Goal: Task Accomplishment & Management: Complete application form

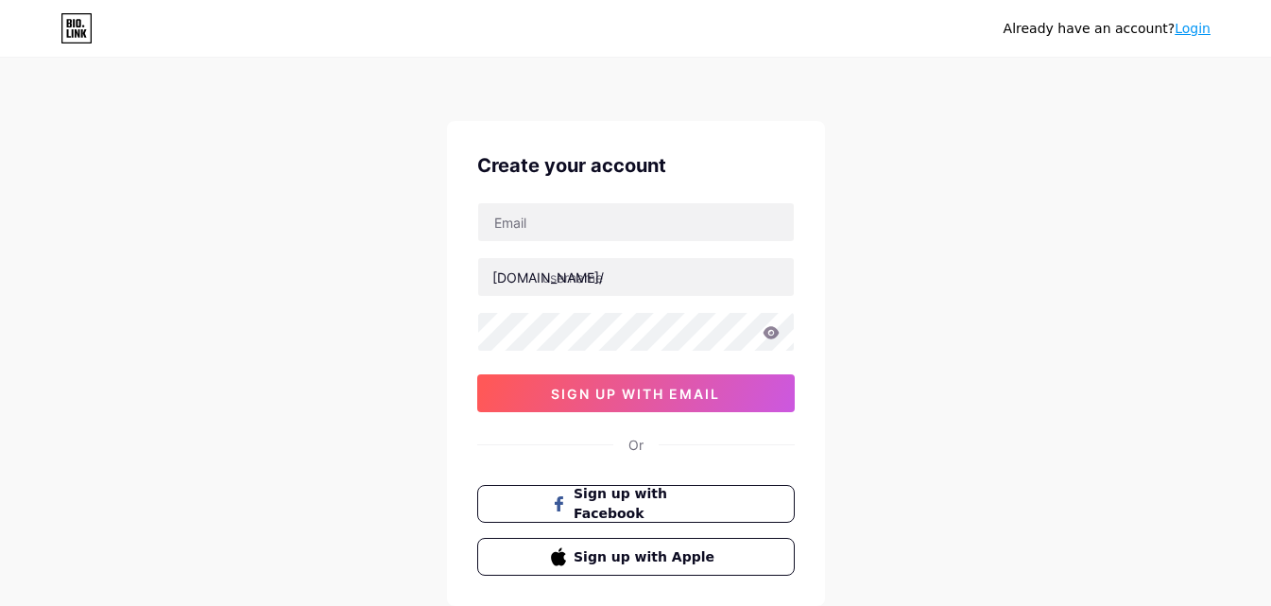
click at [618, 200] on div "Create your account [DOMAIN_NAME]/ sign up with email Or Sign up with Facebook …" at bounding box center [636, 363] width 378 height 485
click at [618, 208] on input "text" at bounding box center [636, 222] width 316 height 38
type input "[EMAIL_ADDRESS][DOMAIN_NAME]"
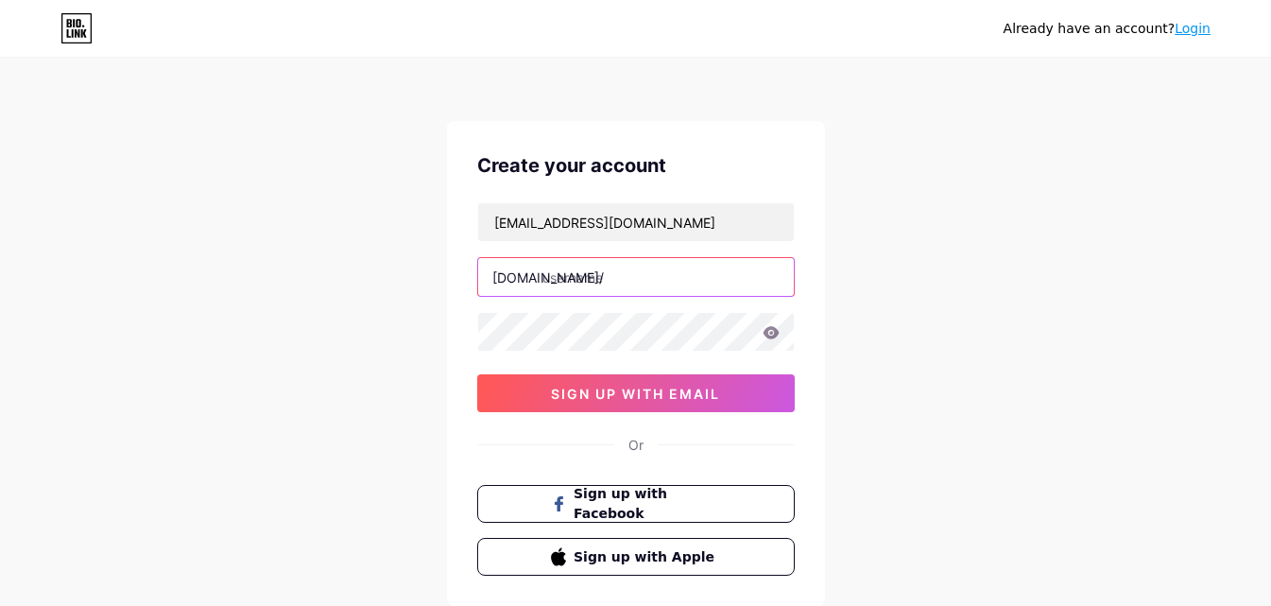
click at [613, 272] on input "text" at bounding box center [636, 277] width 316 height 38
type input "rexrian34"
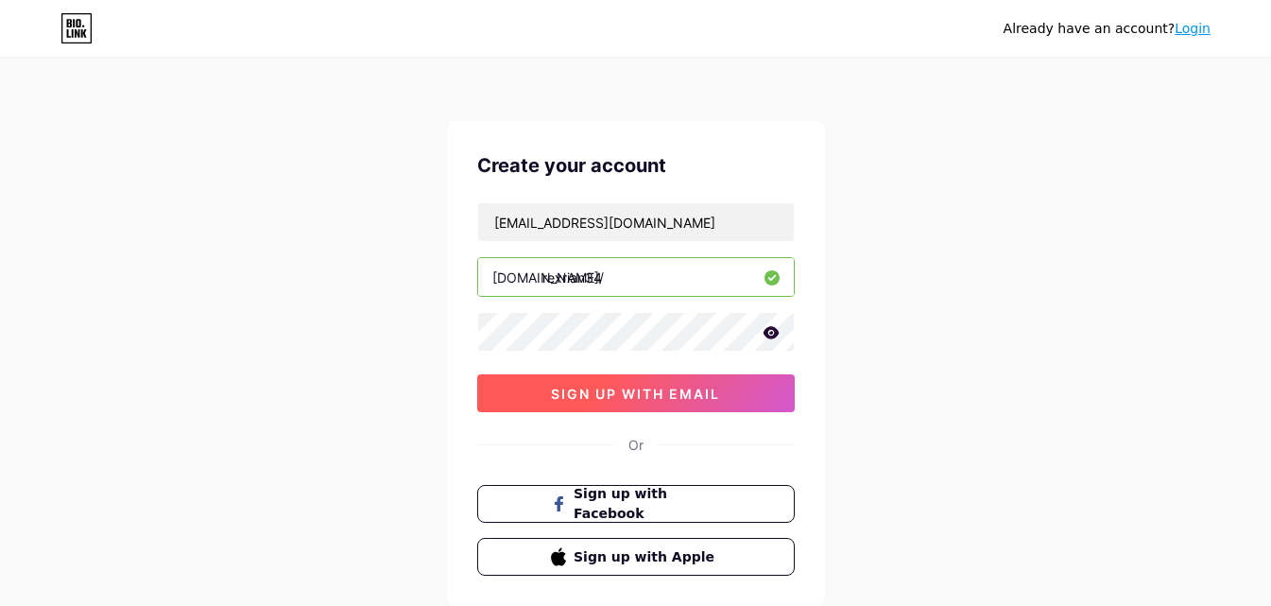
click at [632, 381] on button "sign up with email" at bounding box center [635, 393] width 317 height 38
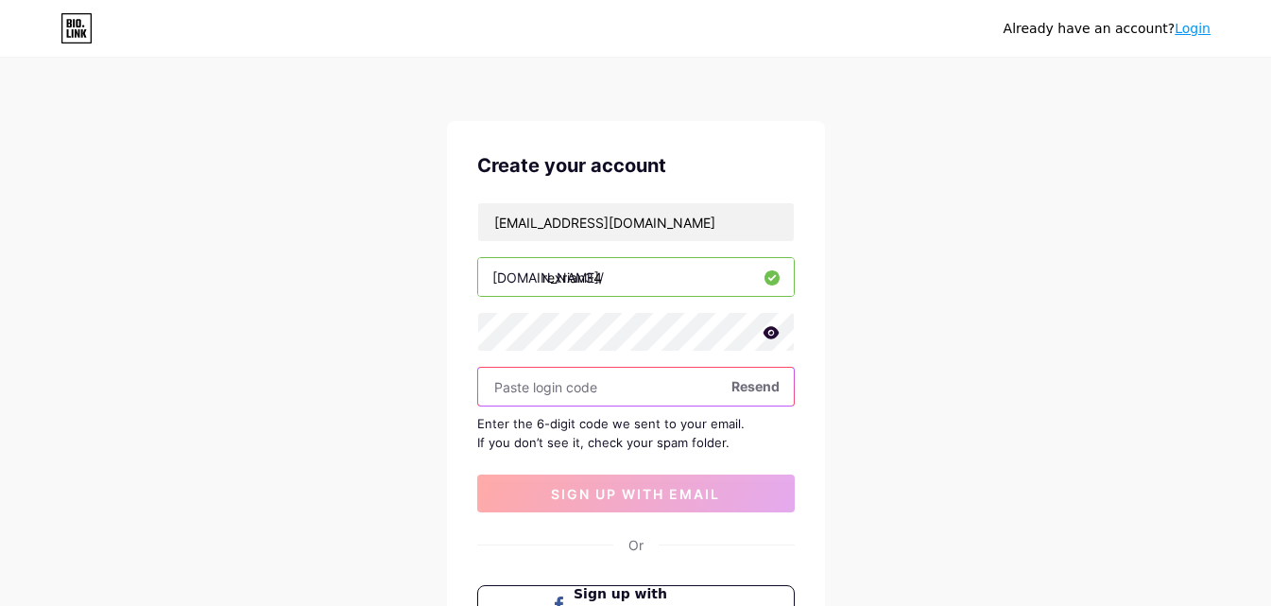
paste input "376298"
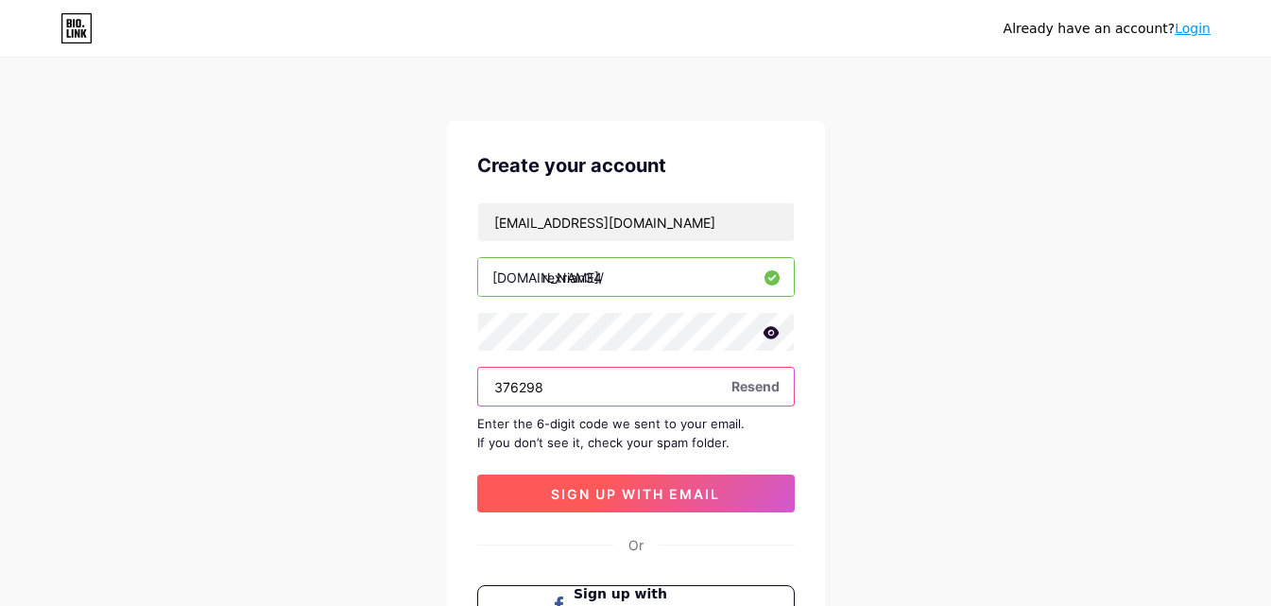
type input "376298"
click at [653, 506] on button "sign up with email" at bounding box center [635, 493] width 317 height 38
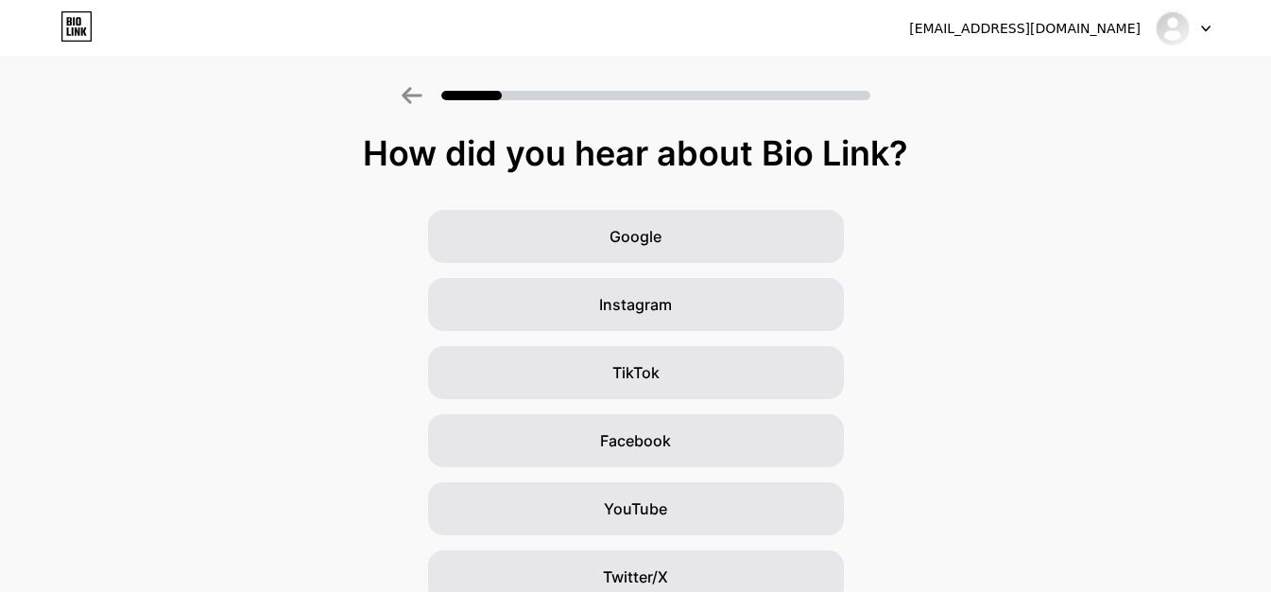
click at [1011, 447] on div "Google Instagram TikTok Facebook YouTube Twitter/X Friends/family Other" at bounding box center [635, 474] width 1271 height 529
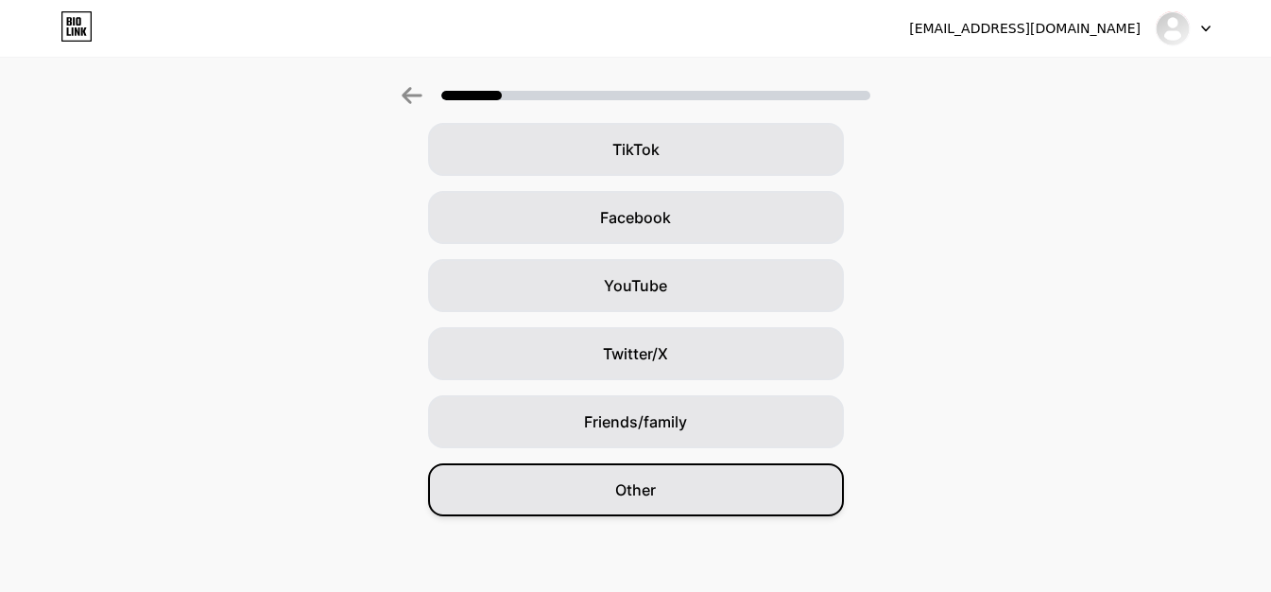
click at [640, 496] on span "Other" at bounding box center [635, 489] width 41 height 23
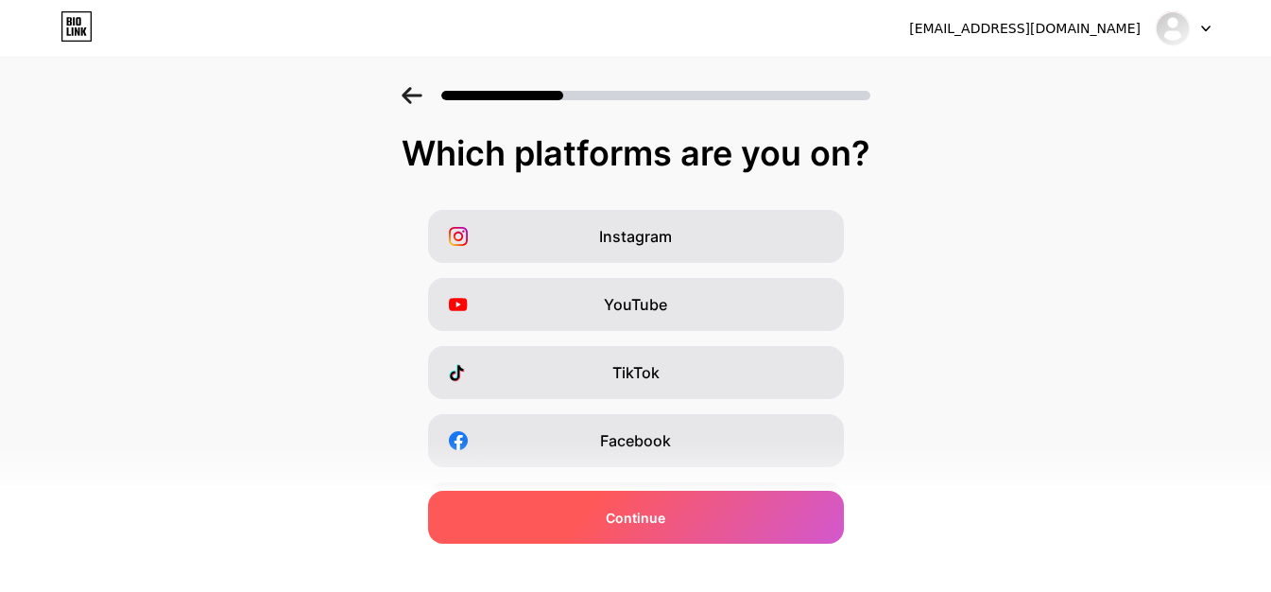
click at [629, 528] on div "Continue" at bounding box center [636, 516] width 416 height 53
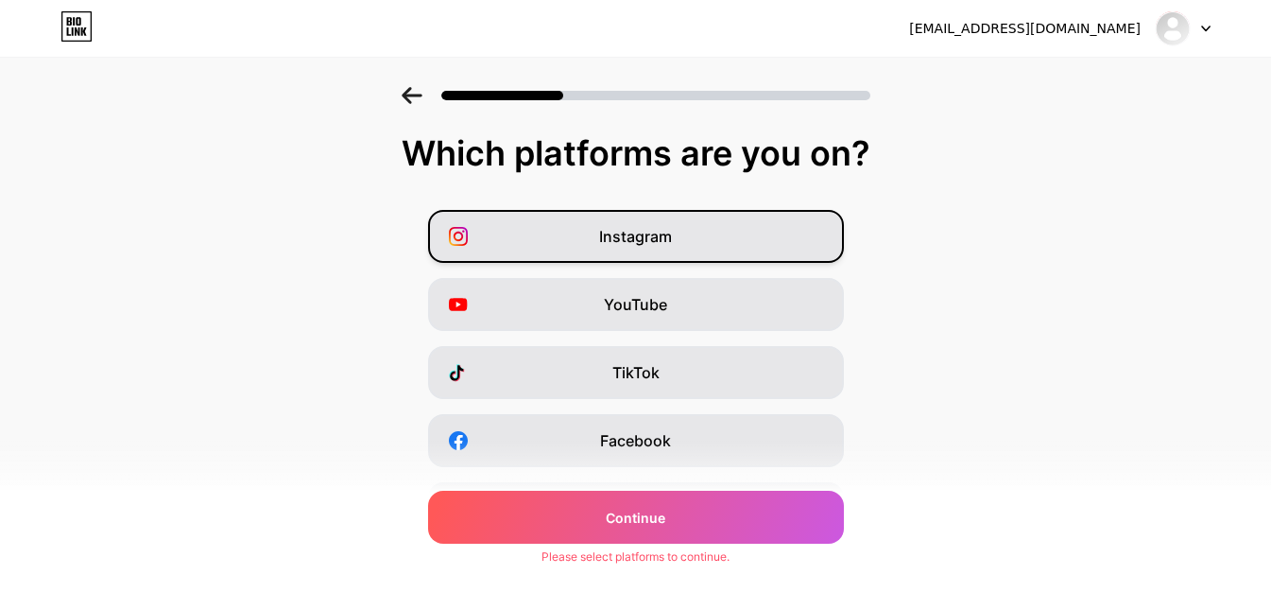
click at [625, 241] on span "Instagram" at bounding box center [635, 236] width 73 height 23
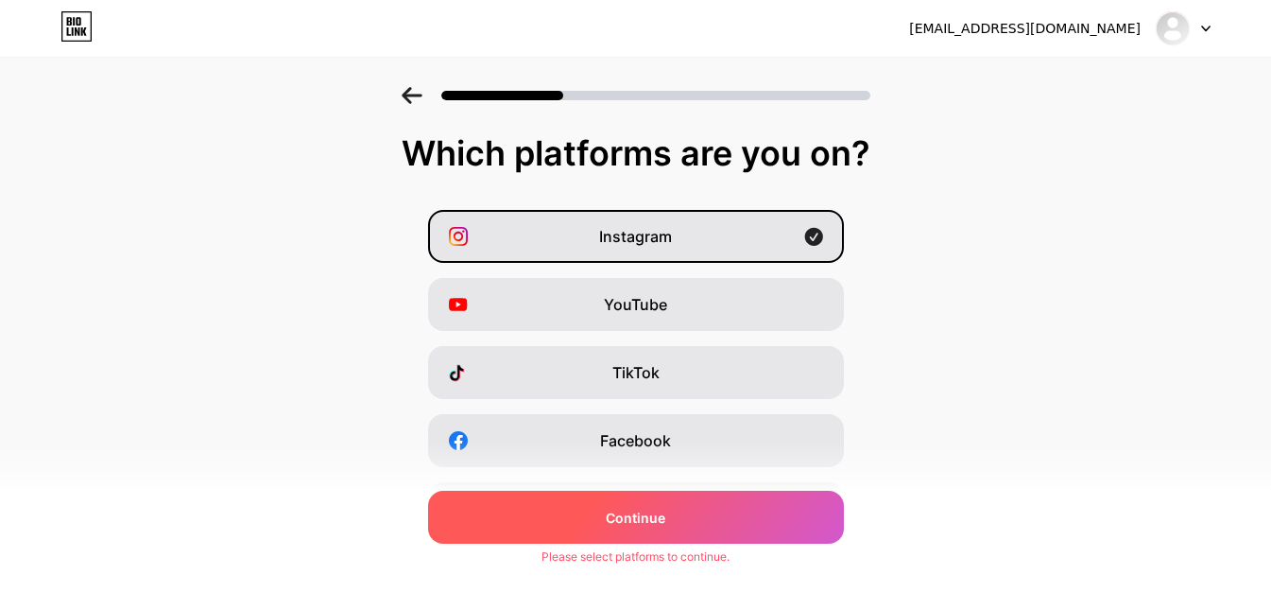
click at [640, 517] on span "Continue" at bounding box center [636, 517] width 60 height 20
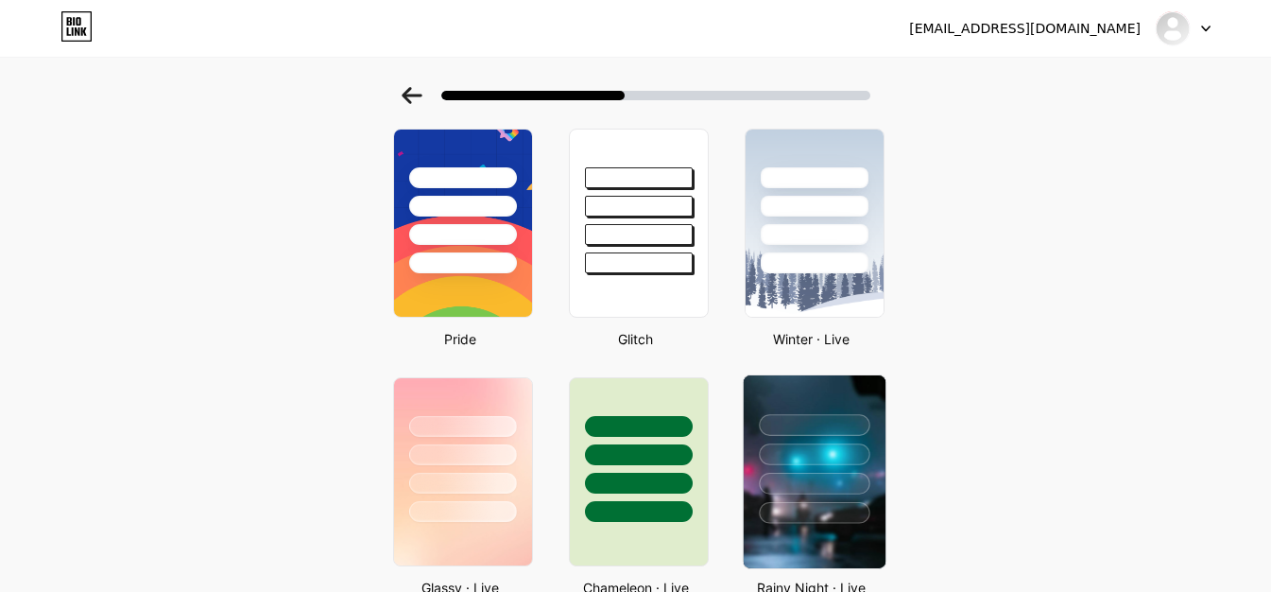
scroll to position [472, 0]
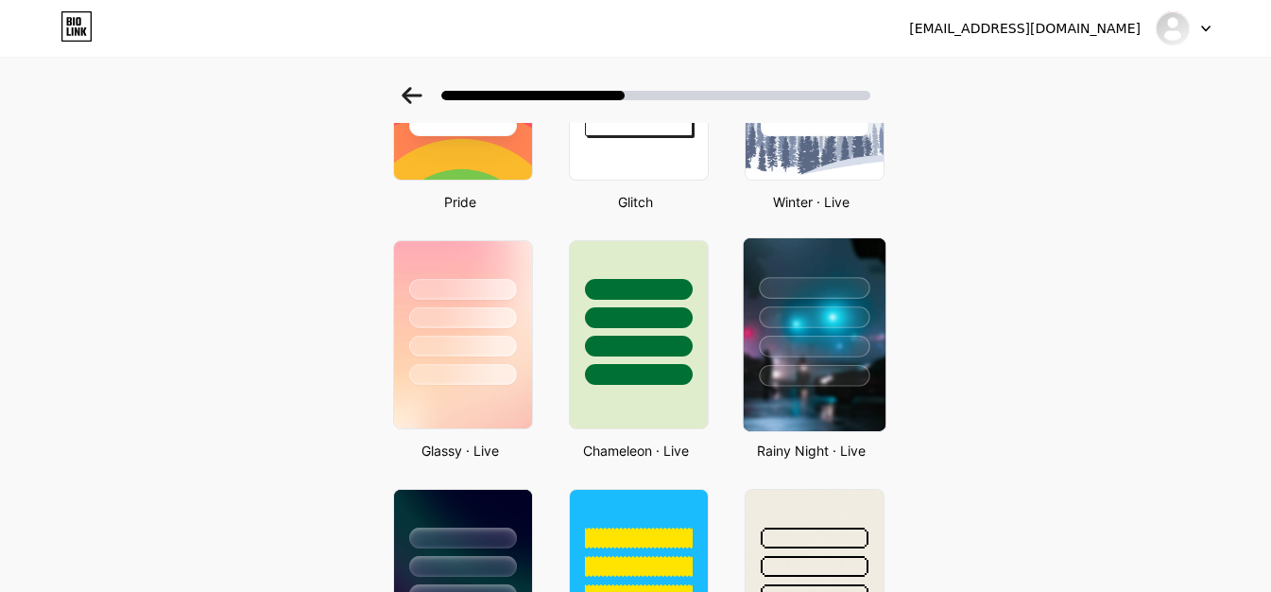
click at [823, 335] on div at bounding box center [814, 346] width 111 height 22
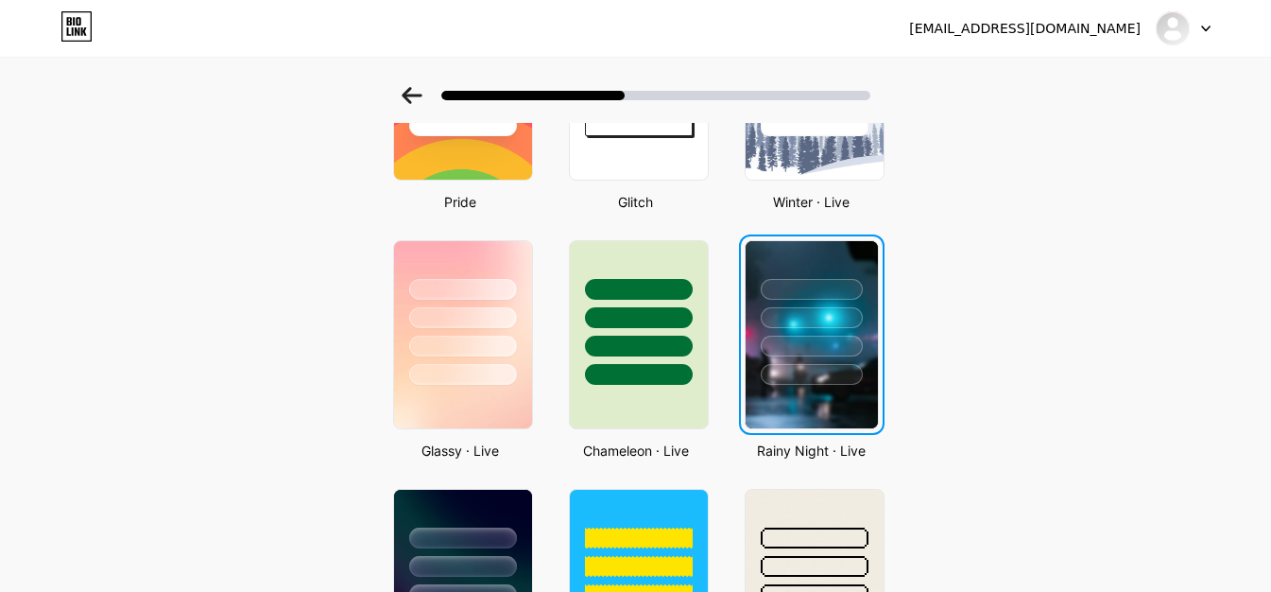
scroll to position [0, 0]
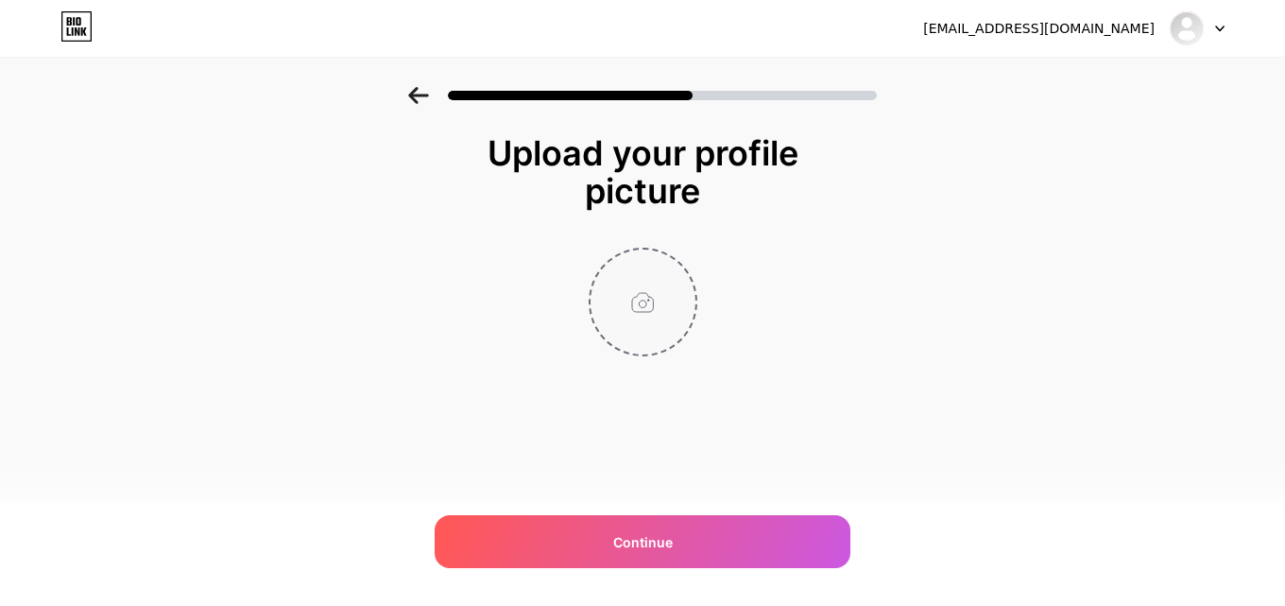
click at [626, 309] on input "file" at bounding box center [643, 301] width 105 height 105
type input "C:\fakepath\1a7e7828-3476-40b5-b935-b4f07d6053dc.png"
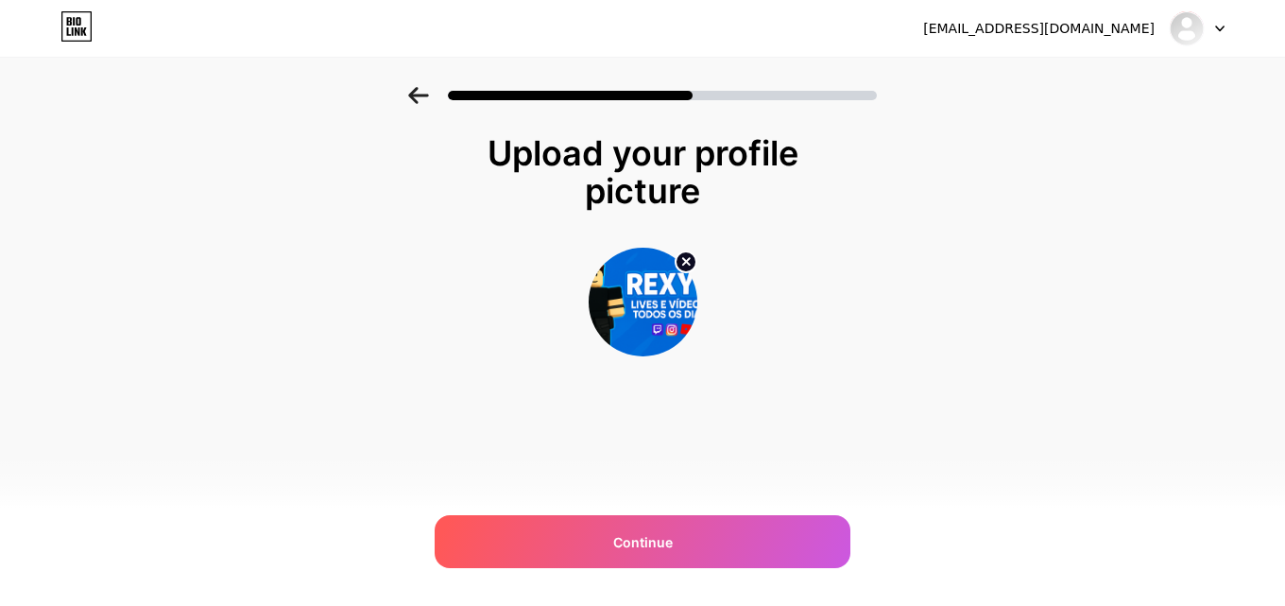
click at [679, 259] on circle at bounding box center [686, 261] width 21 height 21
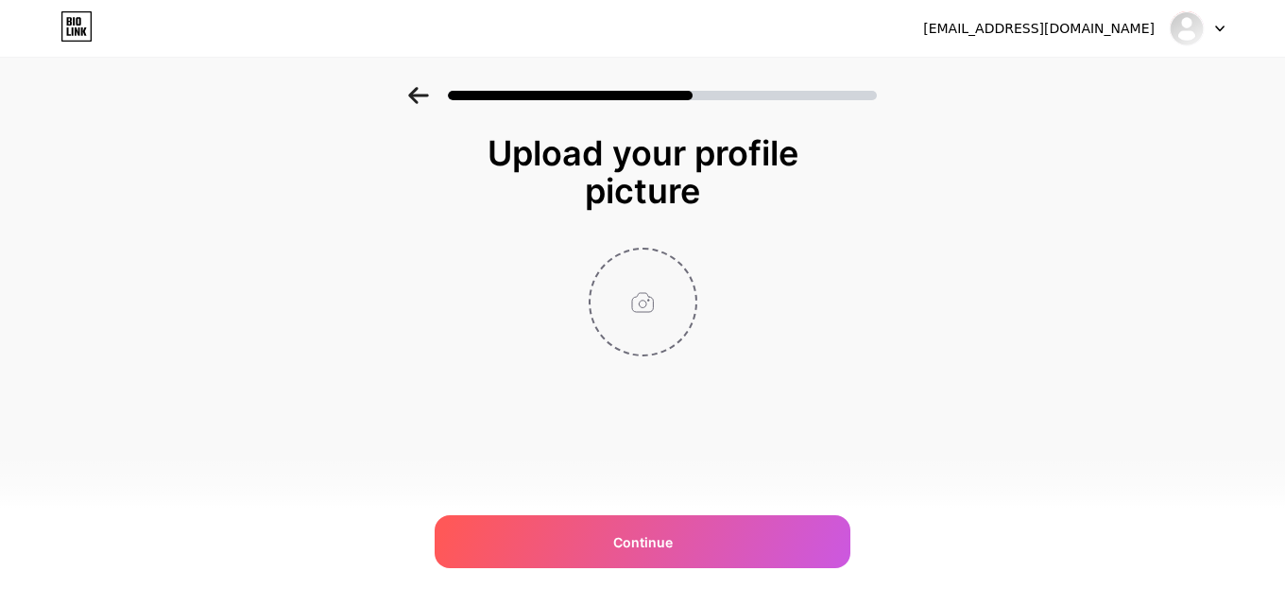
click at [662, 282] on input "file" at bounding box center [643, 301] width 105 height 105
type input "C:\fakepath\0b2b9df736571a55044fc8a9ab5c2704.jpg"
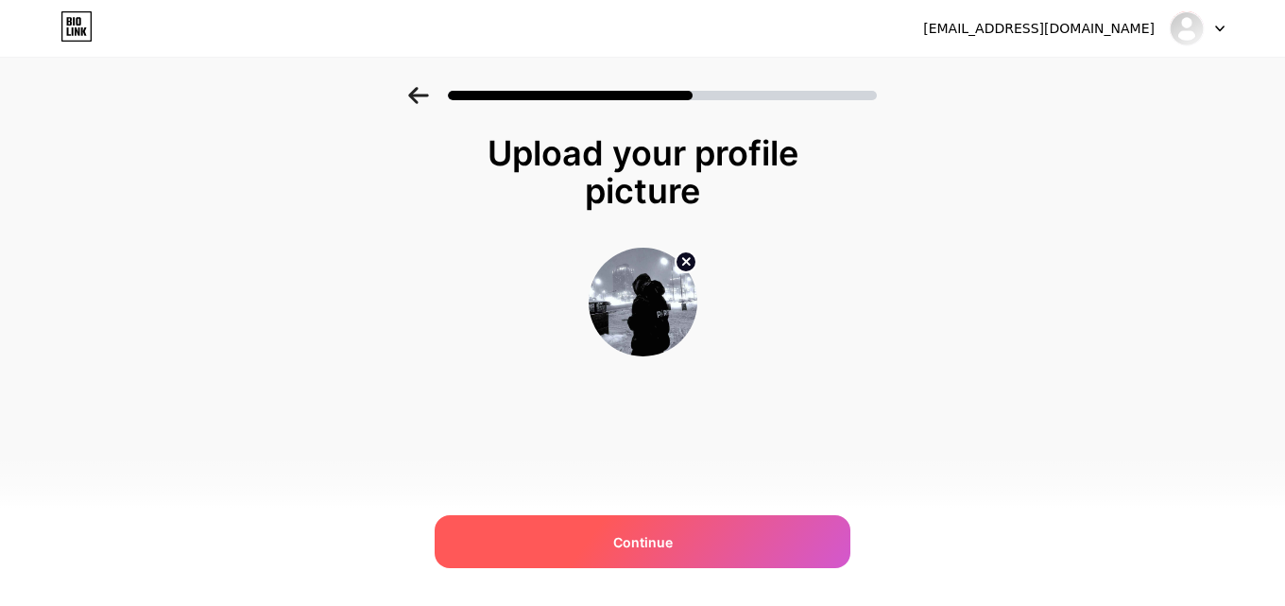
click at [650, 566] on div "Continue" at bounding box center [643, 541] width 416 height 53
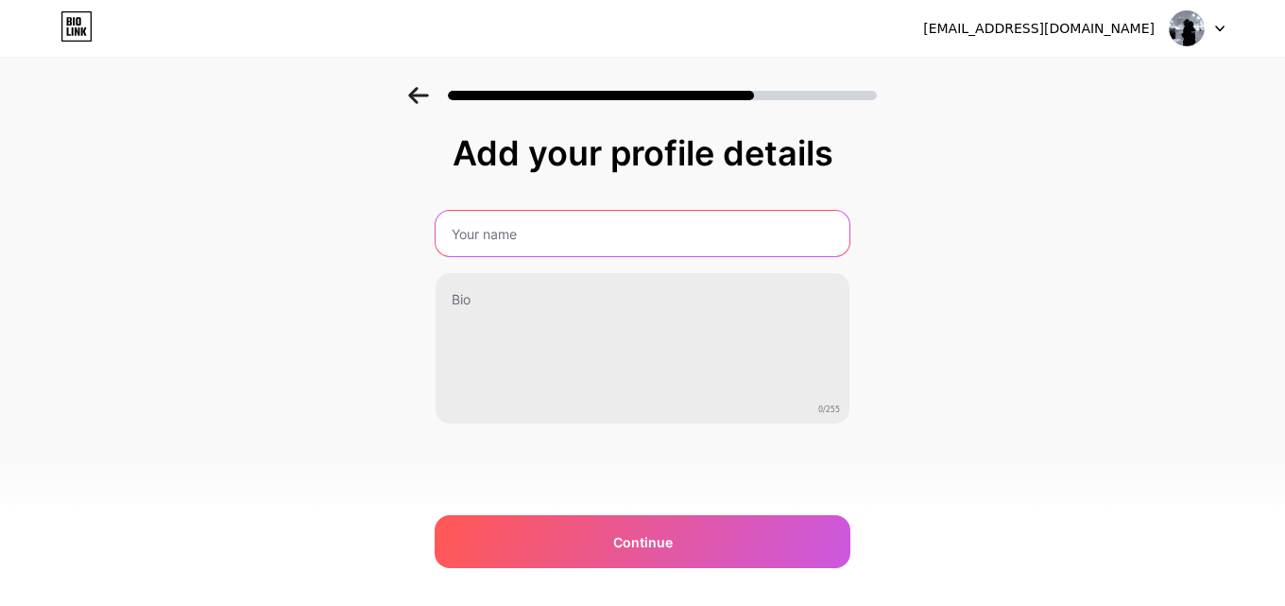
click at [591, 239] on input "text" at bounding box center [643, 233] width 414 height 45
type input "[PERSON_NAME]"
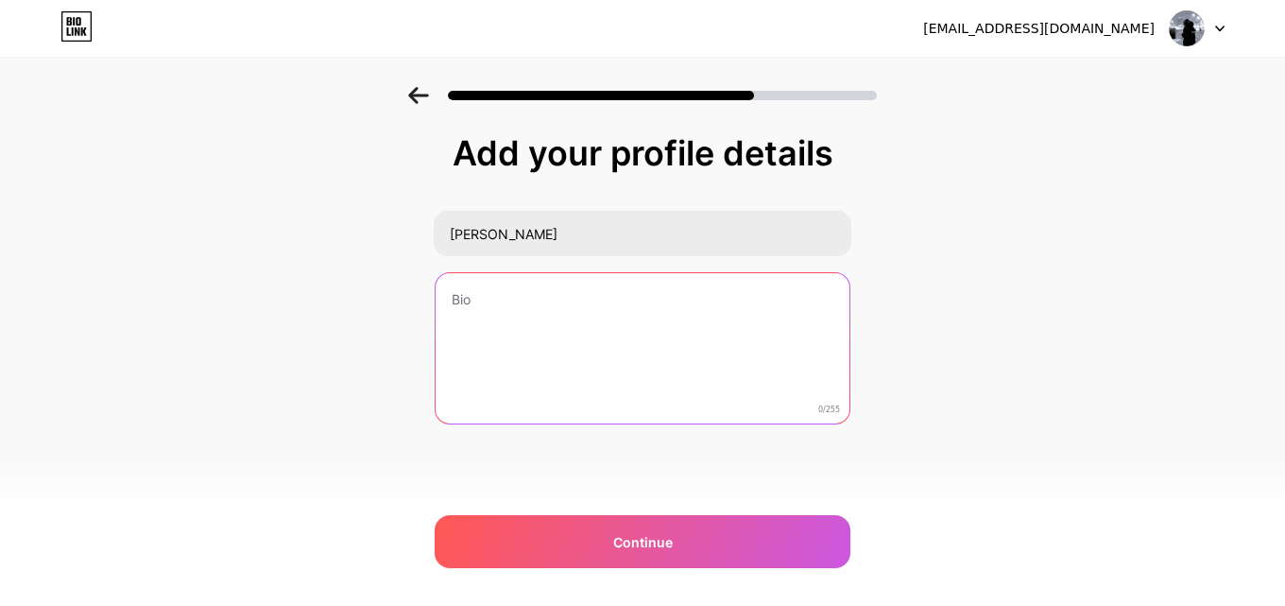
click at [495, 312] on textarea at bounding box center [643, 349] width 414 height 152
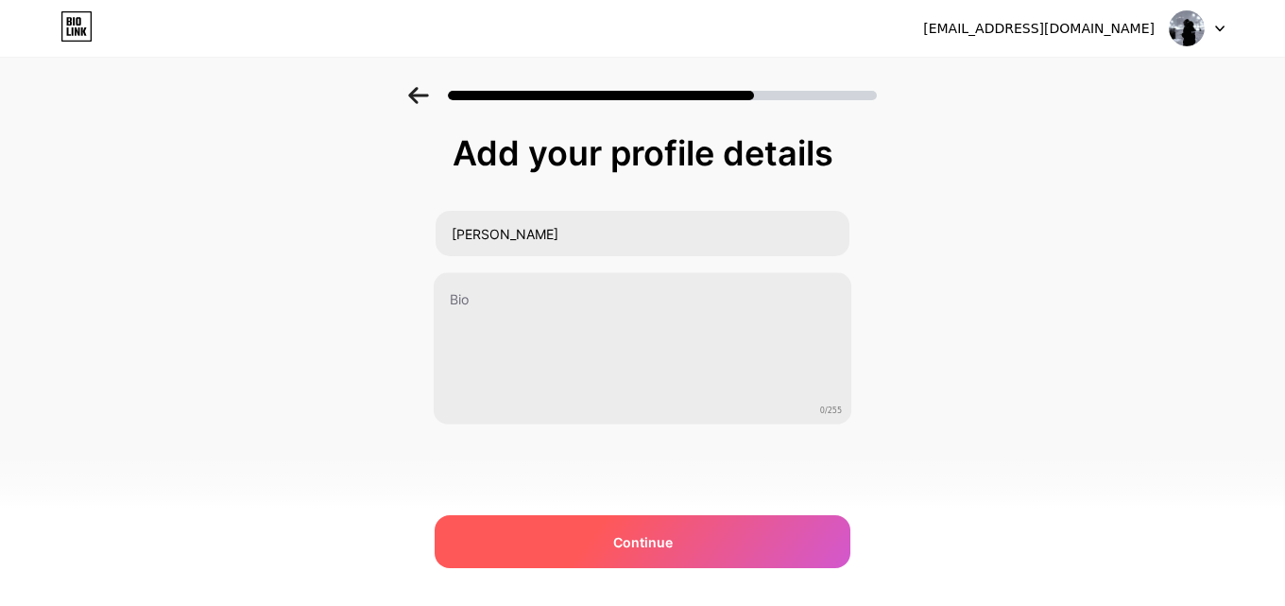
click at [657, 545] on span "Continue" at bounding box center [643, 542] width 60 height 20
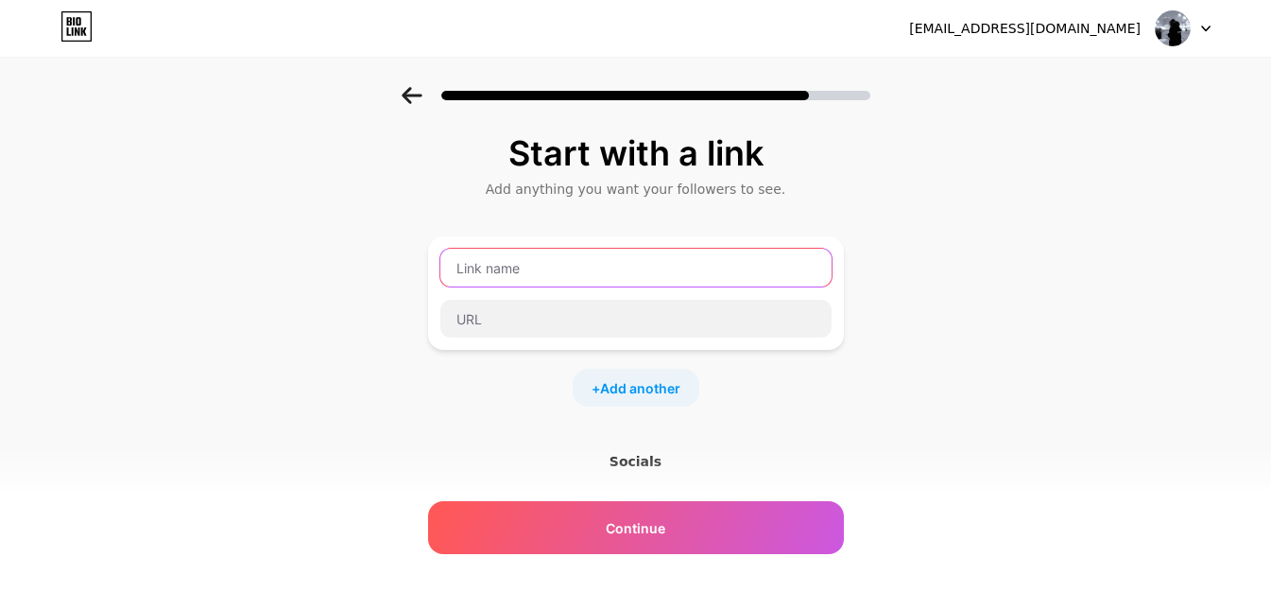
click at [585, 268] on input "text" at bounding box center [635, 268] width 391 height 38
type input "SPLUNK"
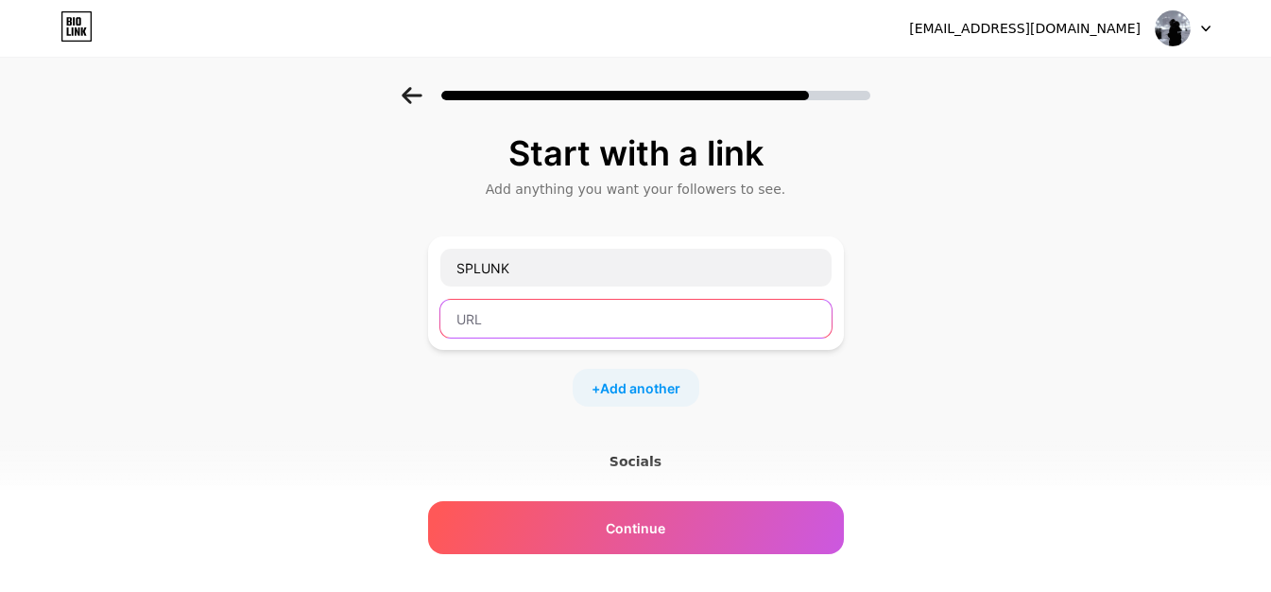
click at [589, 321] on input "text" at bounding box center [635, 319] width 391 height 38
paste input "[URL][DOMAIN_NAME][PERSON_NAME]"
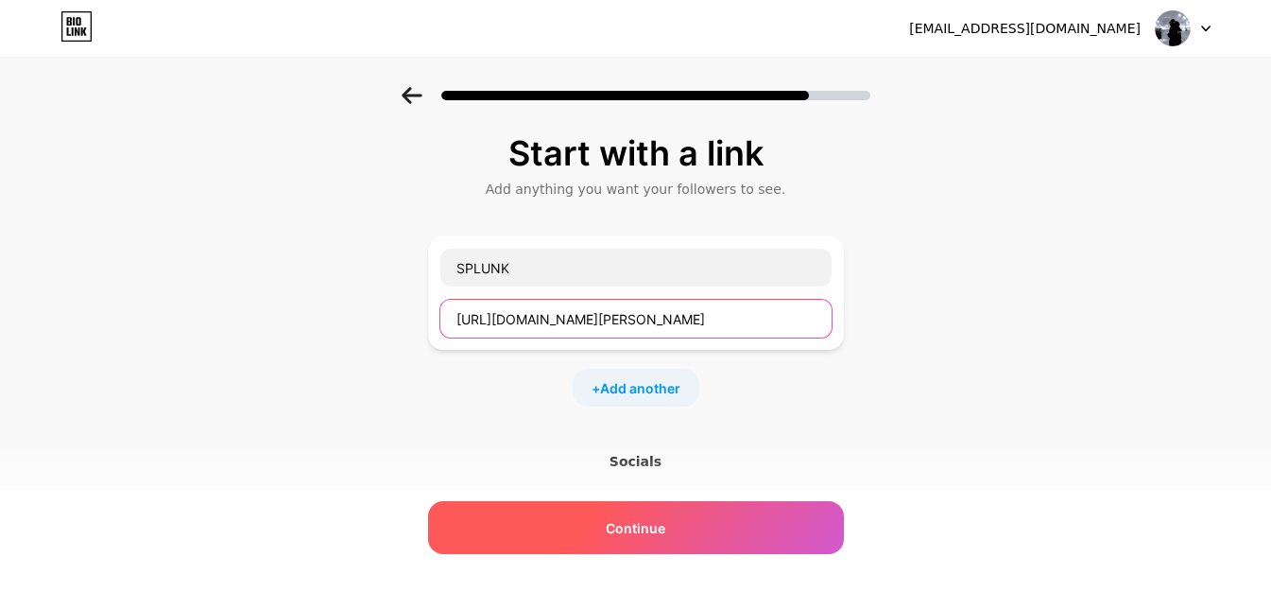
type input "[URL][DOMAIN_NAME][PERSON_NAME]"
click at [660, 511] on div "Continue" at bounding box center [636, 527] width 416 height 53
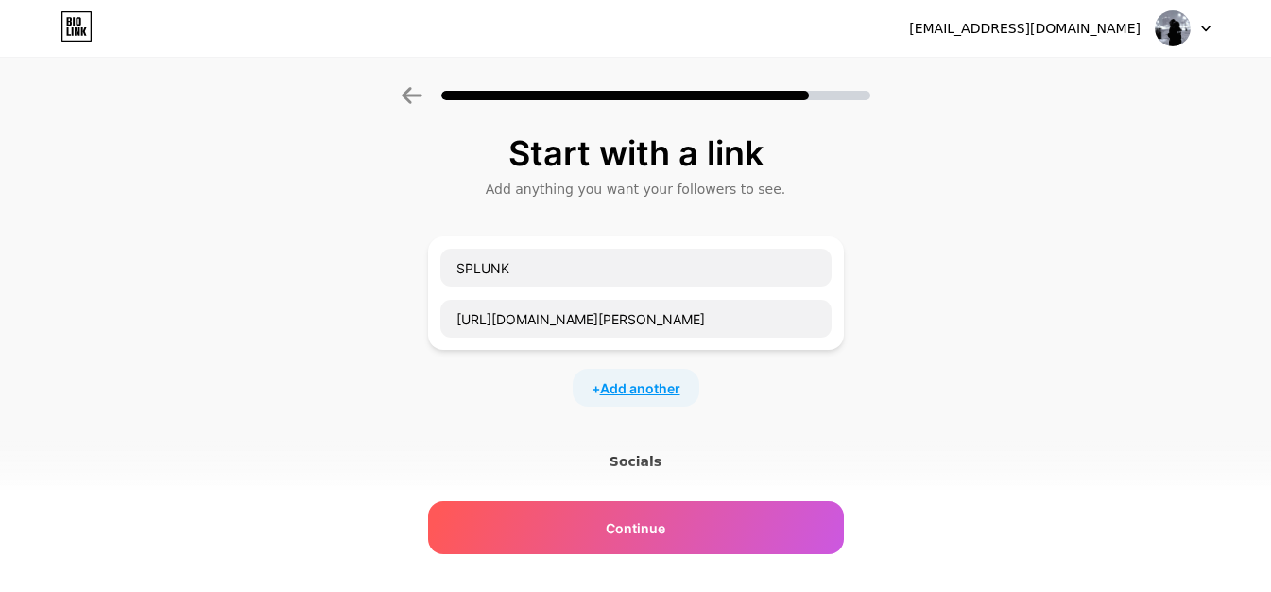
click at [631, 384] on span "Add another" at bounding box center [640, 388] width 80 height 20
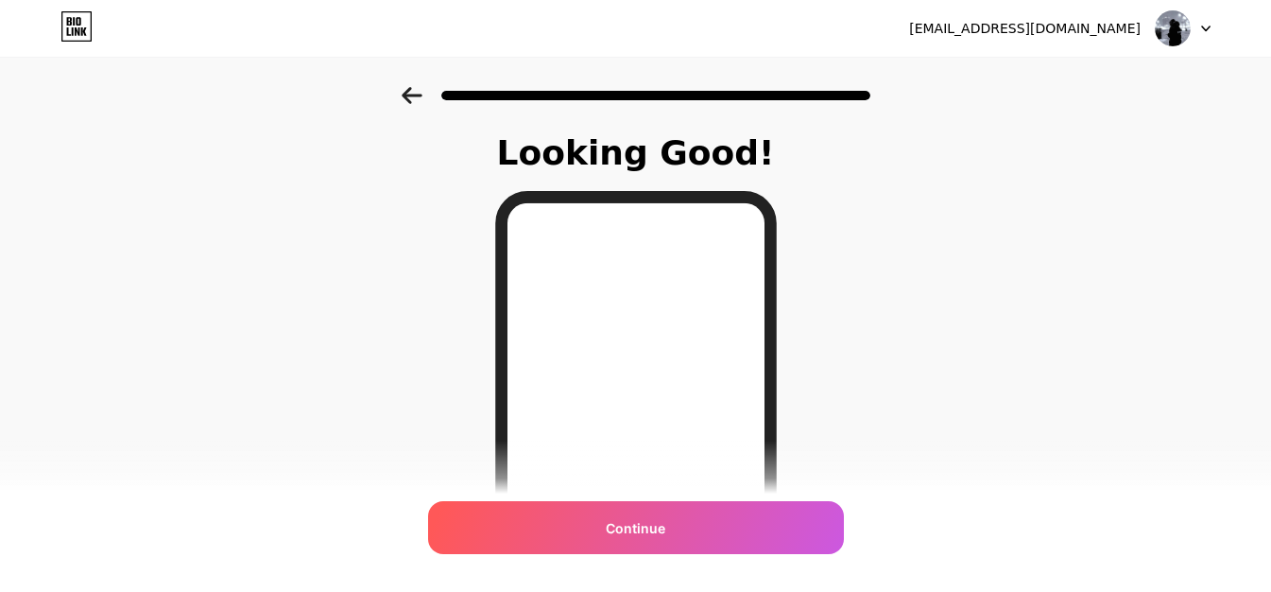
scroll to position [189, 0]
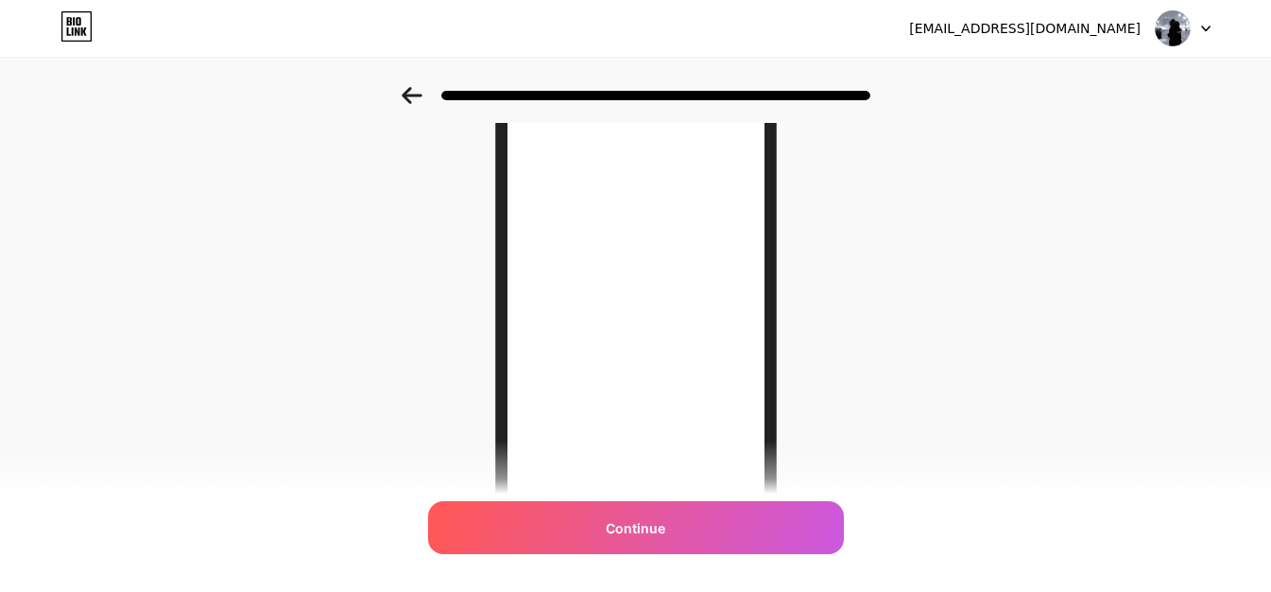
click at [429, 100] on div at bounding box center [636, 95] width 469 height 17
click at [421, 98] on icon at bounding box center [412, 95] width 21 height 17
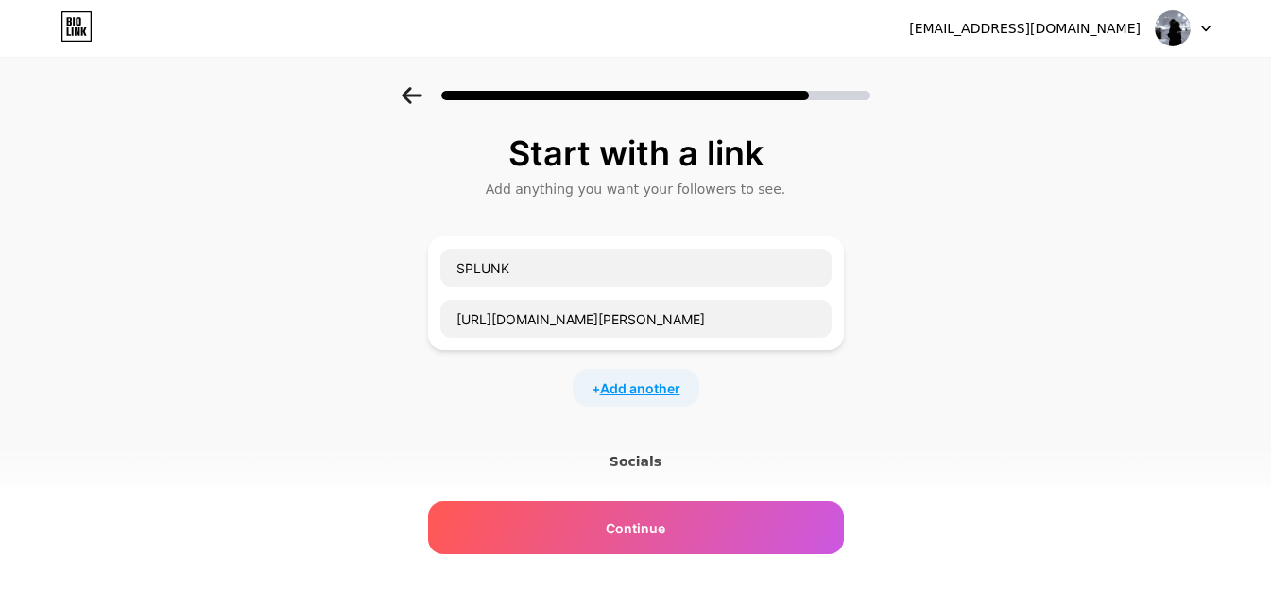
click at [645, 397] on span "Add another" at bounding box center [640, 388] width 80 height 20
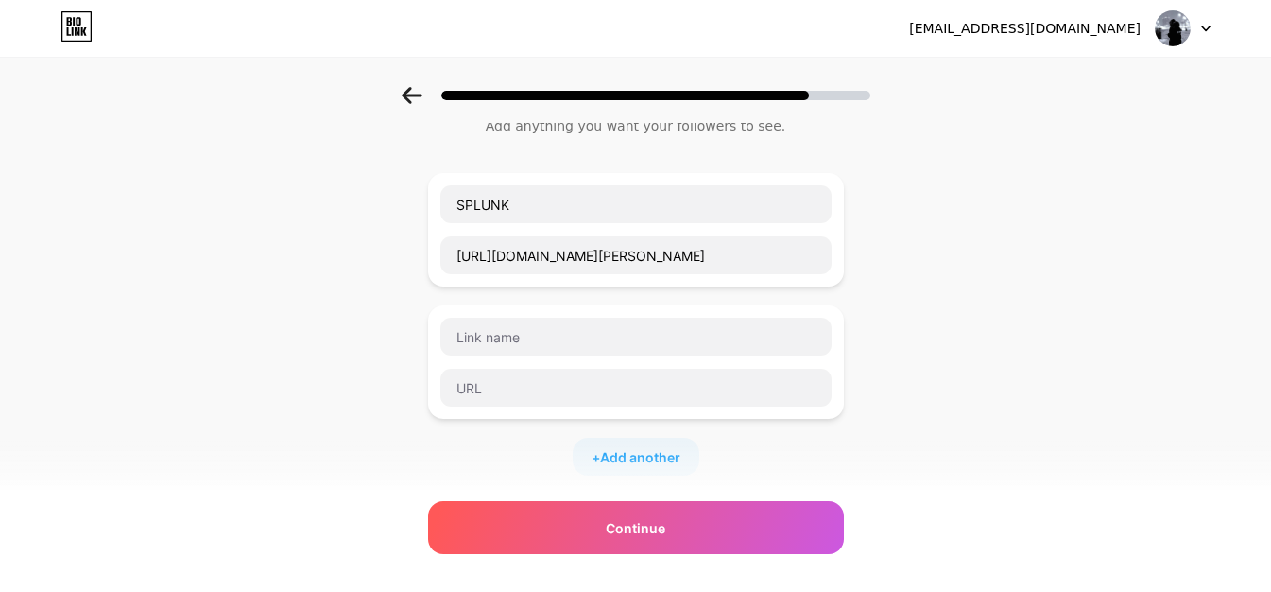
scroll to position [189, 0]
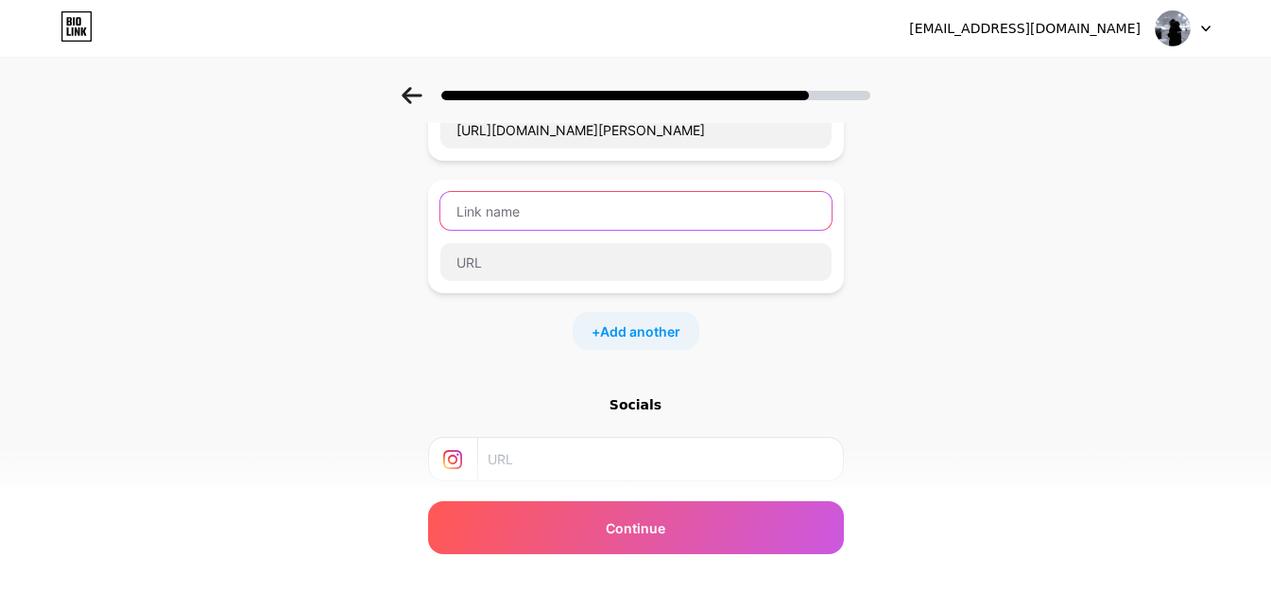
click at [549, 212] on input "text" at bounding box center [635, 211] width 391 height 38
paste input "[URL][DOMAIN_NAME]"
type input "[URL][DOMAIN_NAME]"
drag, startPoint x: 811, startPoint y: 215, endPoint x: 190, endPoint y: 215, distance: 620.8
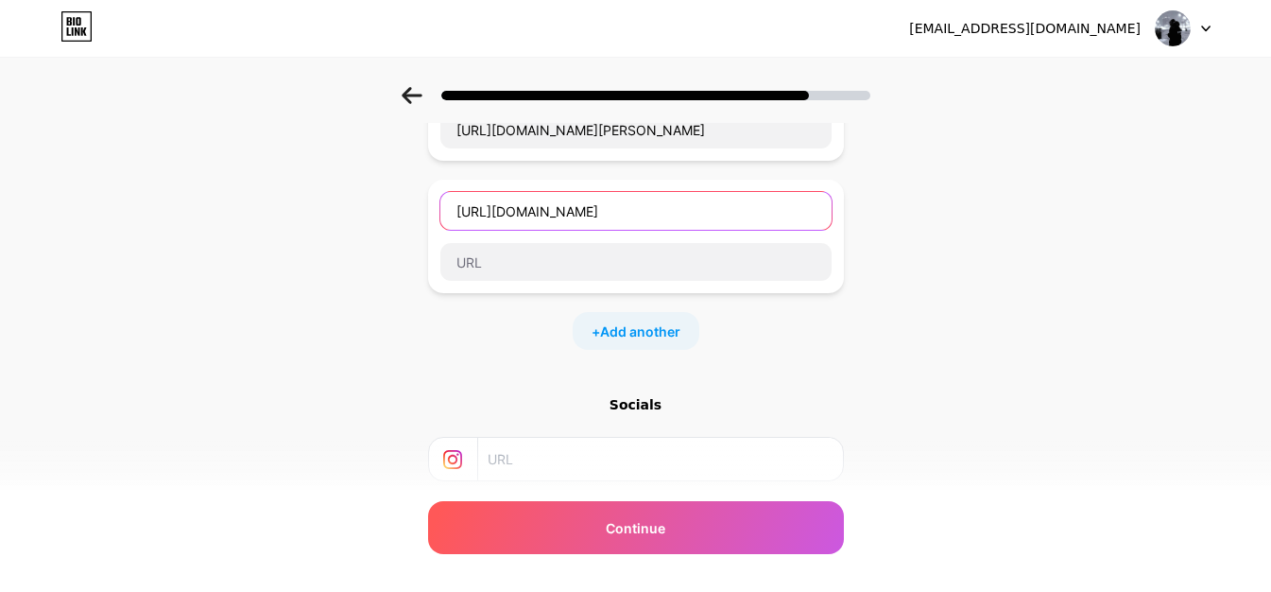
click at [190, 215] on div "Start with a link Add anything you want your followers to see. SPLUNK [URL][DOM…" at bounding box center [635, 296] width 1271 height 797
type input "i"
type input "IMMORTAL"
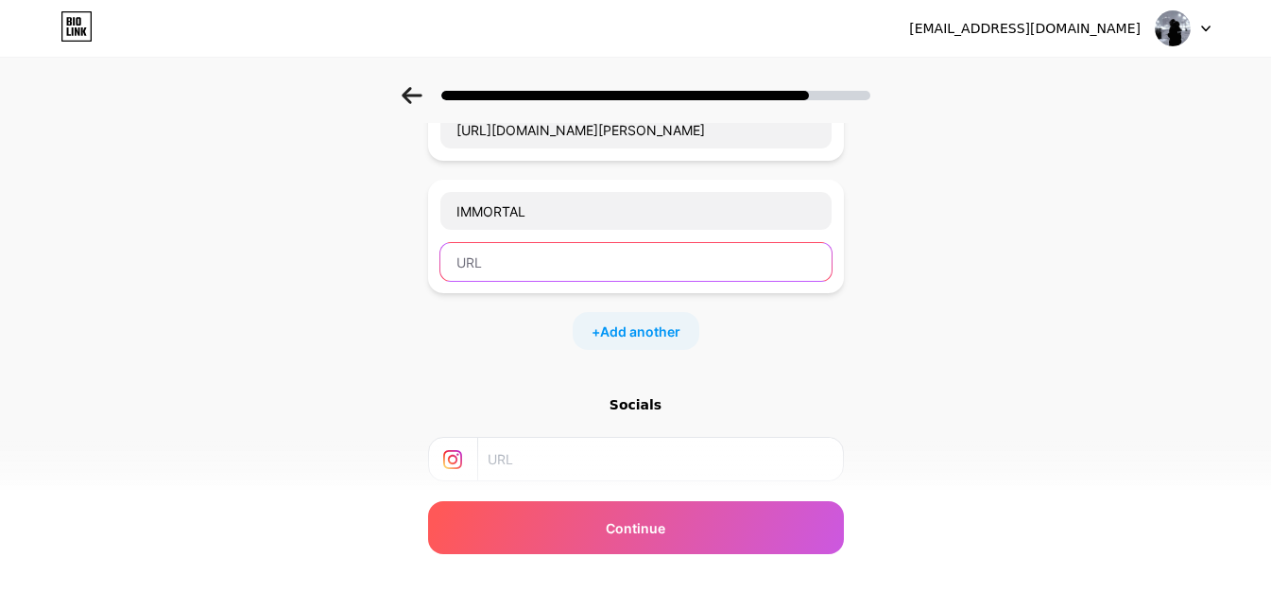
click at [598, 268] on input "text" at bounding box center [635, 262] width 391 height 38
paste input "[URL][DOMAIN_NAME]"
type input "[URL][DOMAIN_NAME]"
click at [658, 329] on span "Add another" at bounding box center [640, 331] width 80 height 20
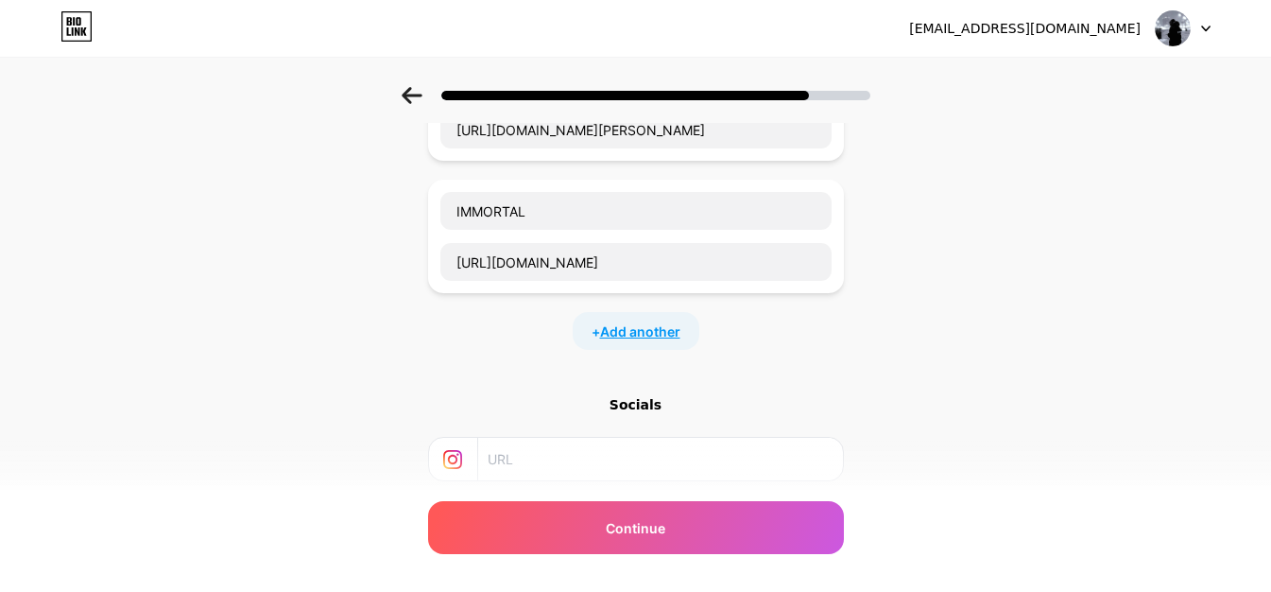
scroll to position [0, 0]
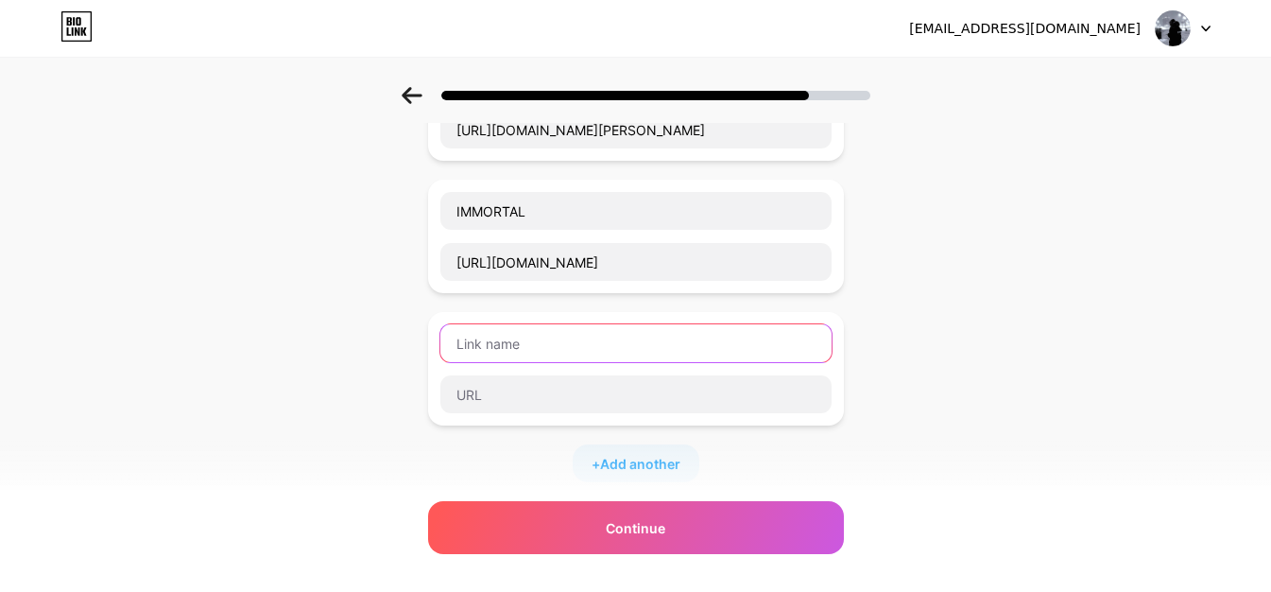
click at [596, 349] on input "text" at bounding box center [635, 343] width 391 height 38
type input "BYPASS"
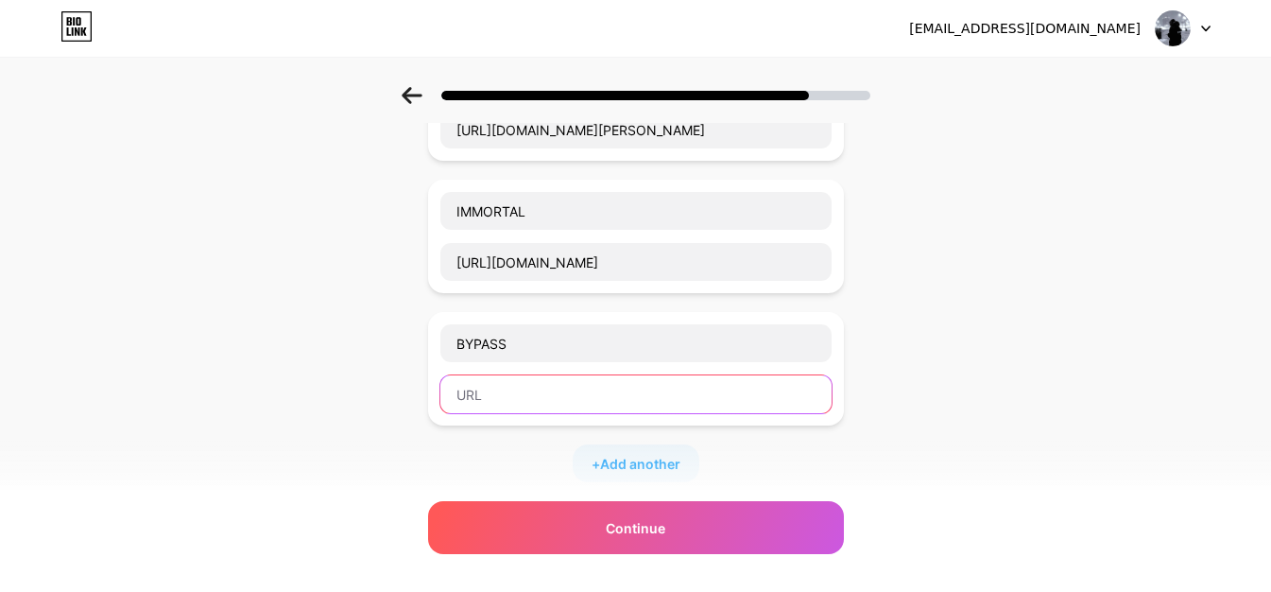
click at [575, 381] on input "text" at bounding box center [635, 394] width 391 height 38
paste input "[URL][DOMAIN_NAME]"
type input "[URL][DOMAIN_NAME]"
click at [656, 472] on span "Add another" at bounding box center [640, 464] width 80 height 20
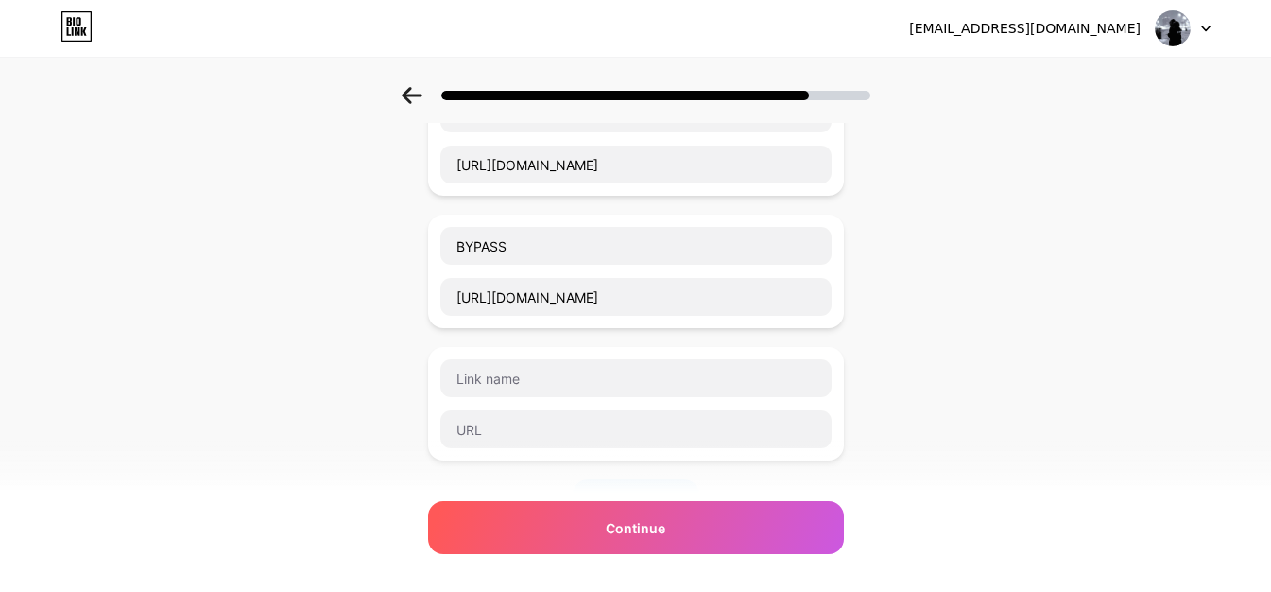
scroll to position [378, 0]
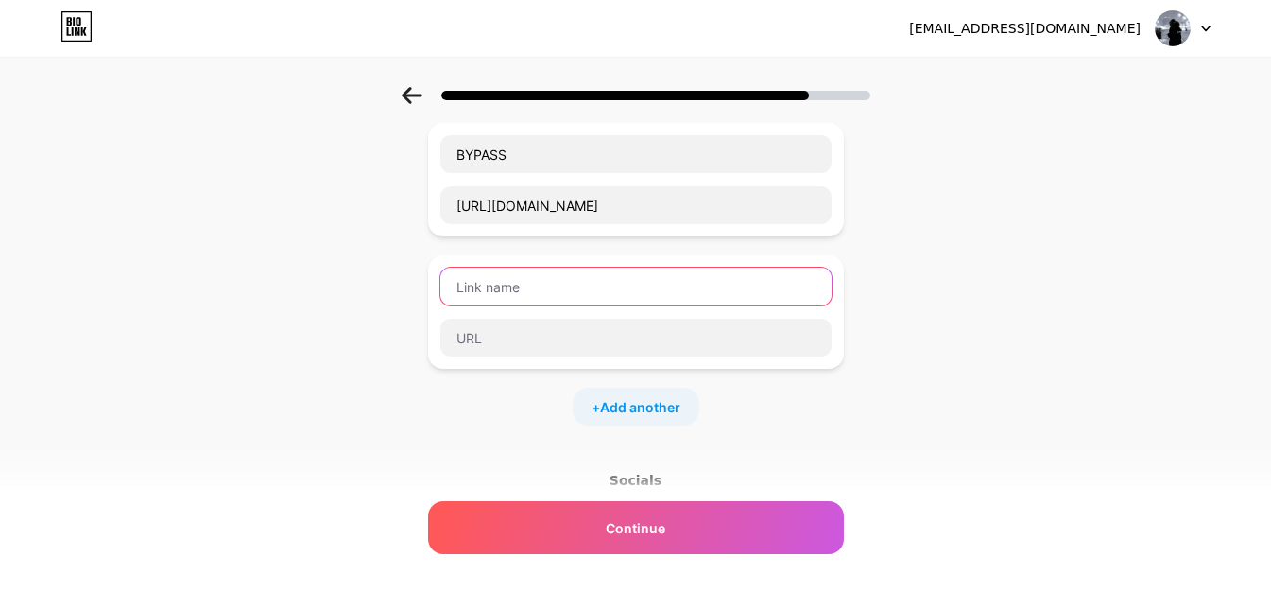
click at [634, 286] on input "text" at bounding box center [635, 286] width 391 height 38
type input "e"
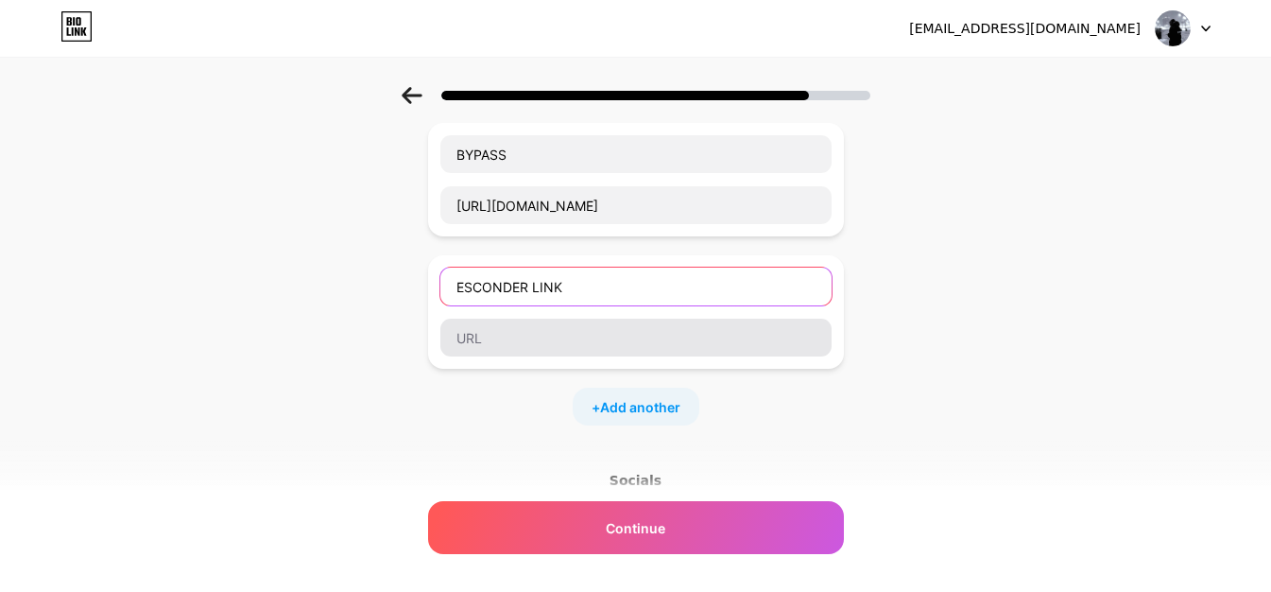
type input "ESCONDER LINK"
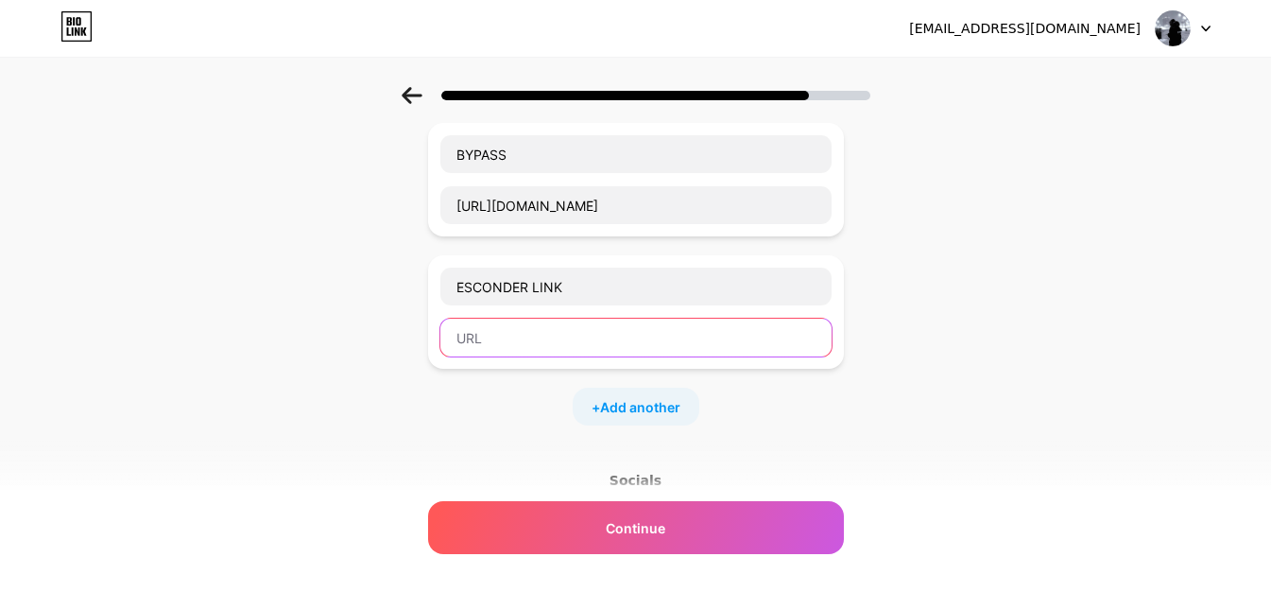
click at [644, 334] on input "text" at bounding box center [635, 337] width 391 height 38
paste input "[URL][DOMAIN_NAME]"
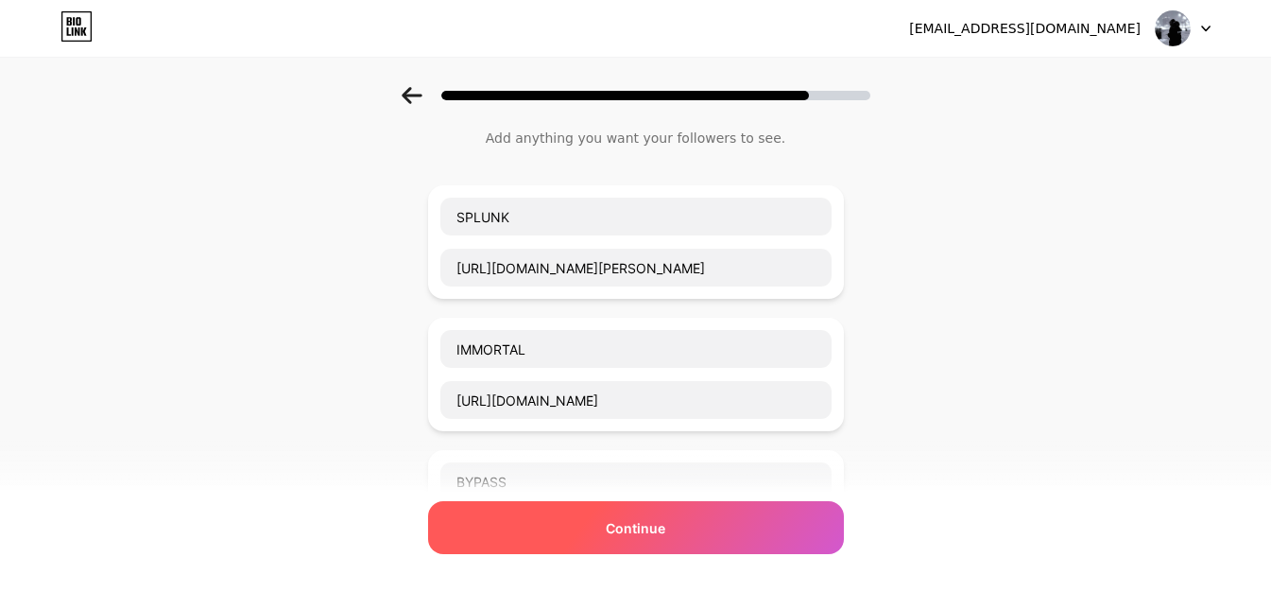
scroll to position [0, 0]
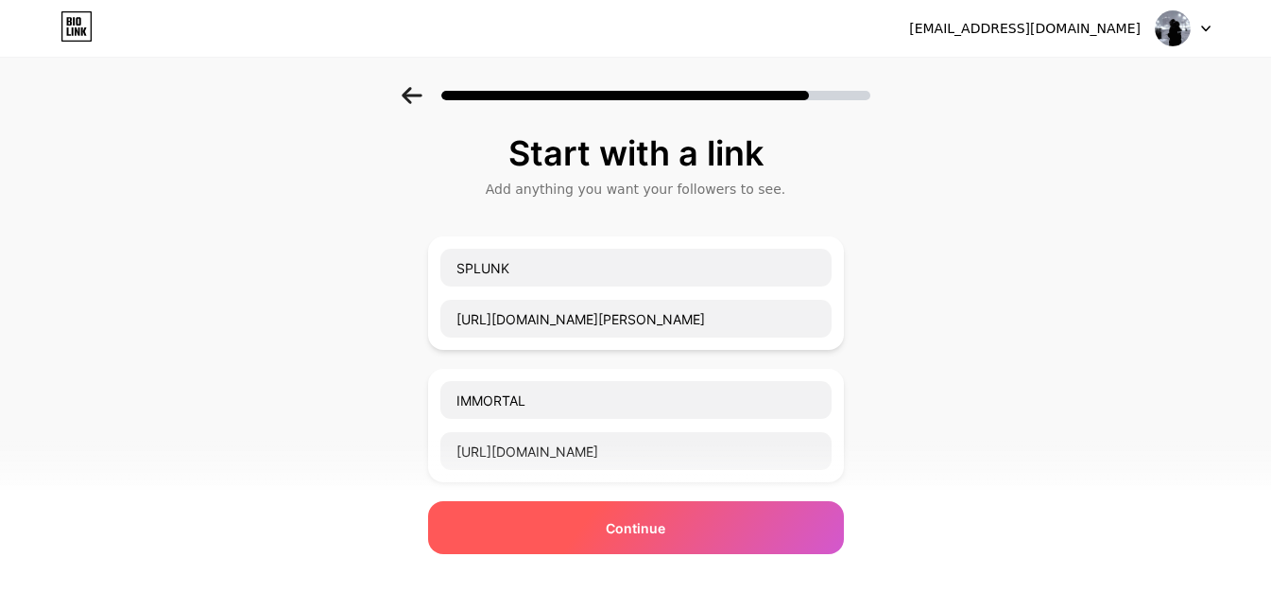
type input "[URL][DOMAIN_NAME]"
click at [654, 547] on div "Continue" at bounding box center [636, 527] width 416 height 53
click at [658, 538] on div "Continue" at bounding box center [636, 527] width 416 height 53
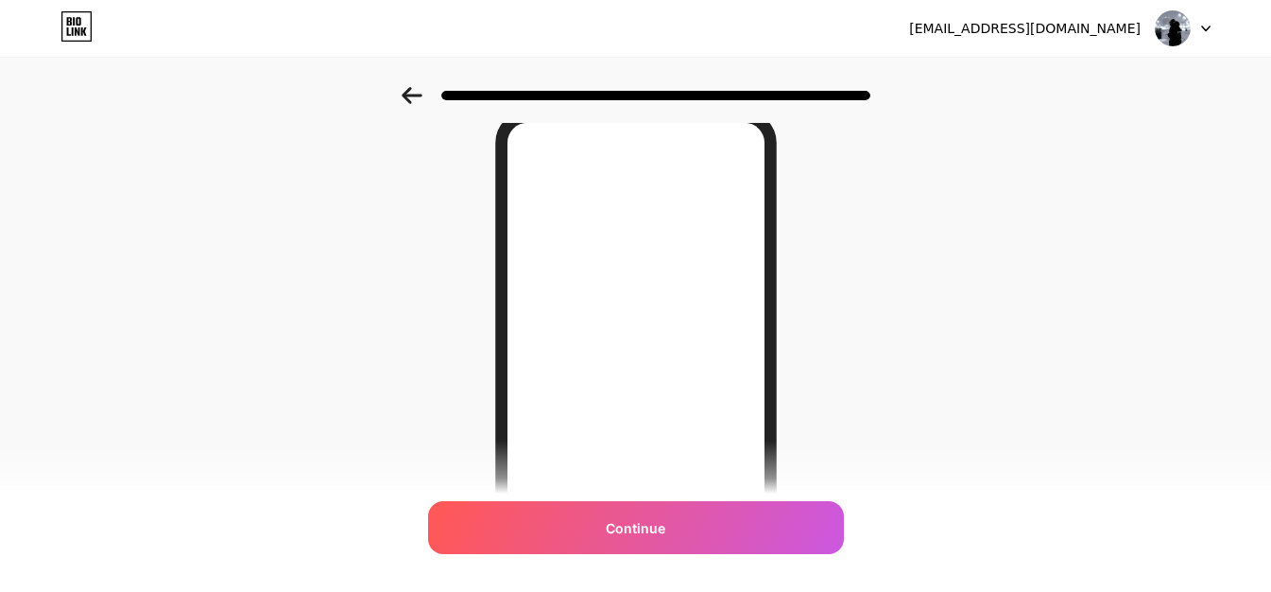
scroll to position [75, 0]
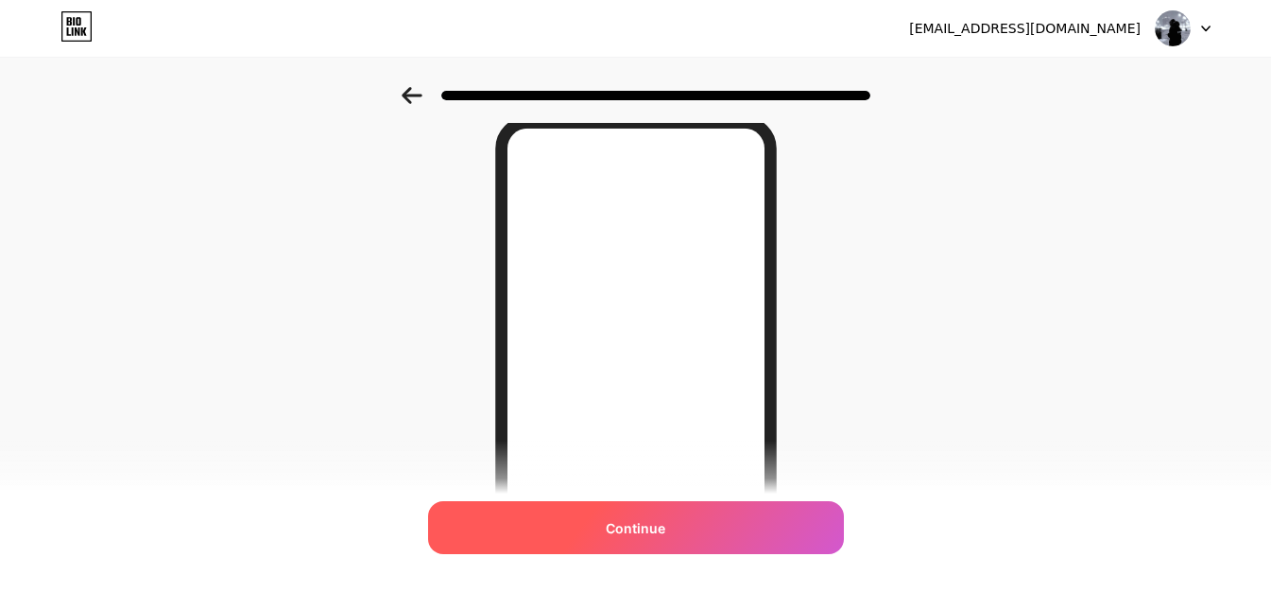
click at [651, 530] on span "Continue" at bounding box center [636, 528] width 60 height 20
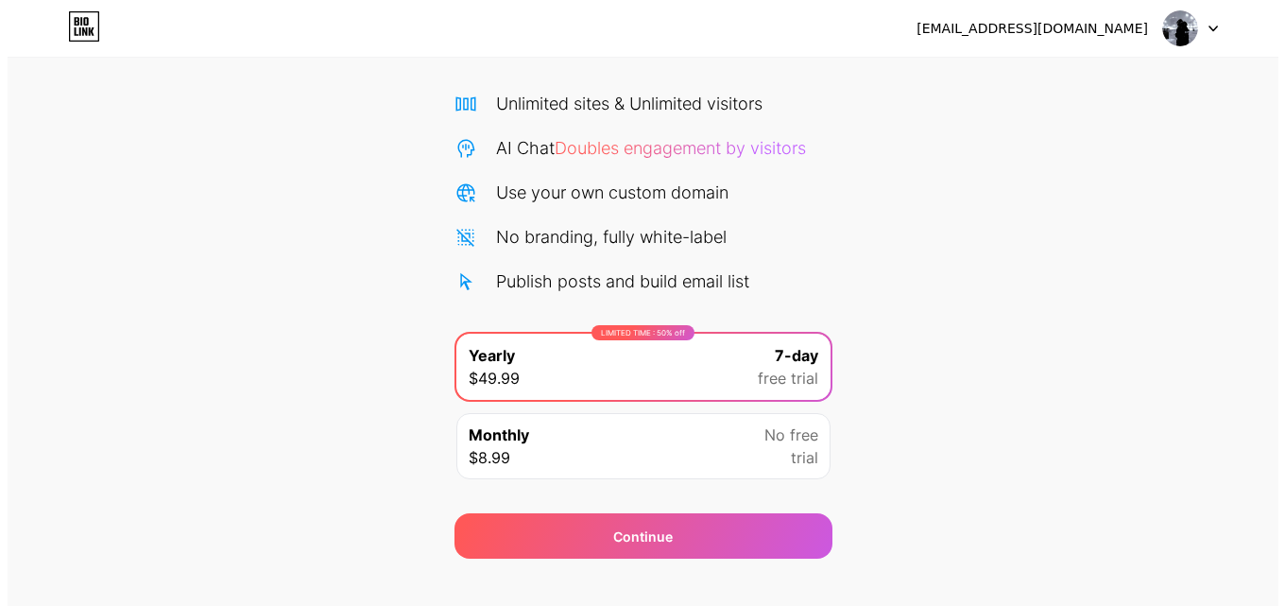
scroll to position [155, 0]
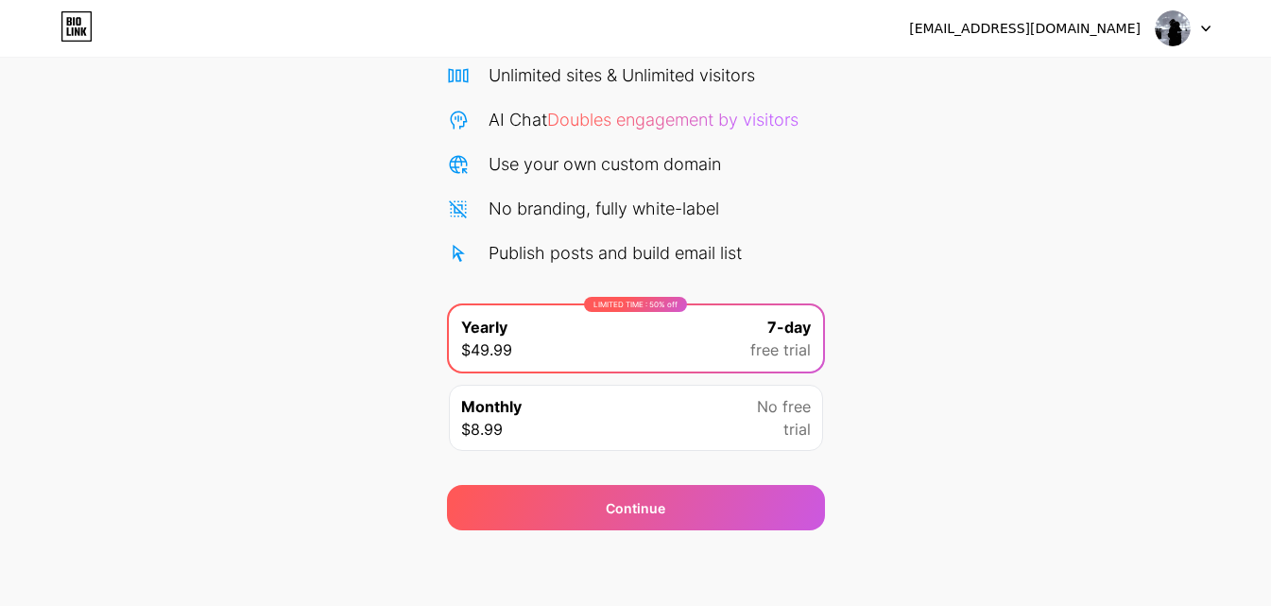
click at [558, 403] on div "Monthly $8.99 No free trial" at bounding box center [636, 418] width 374 height 66
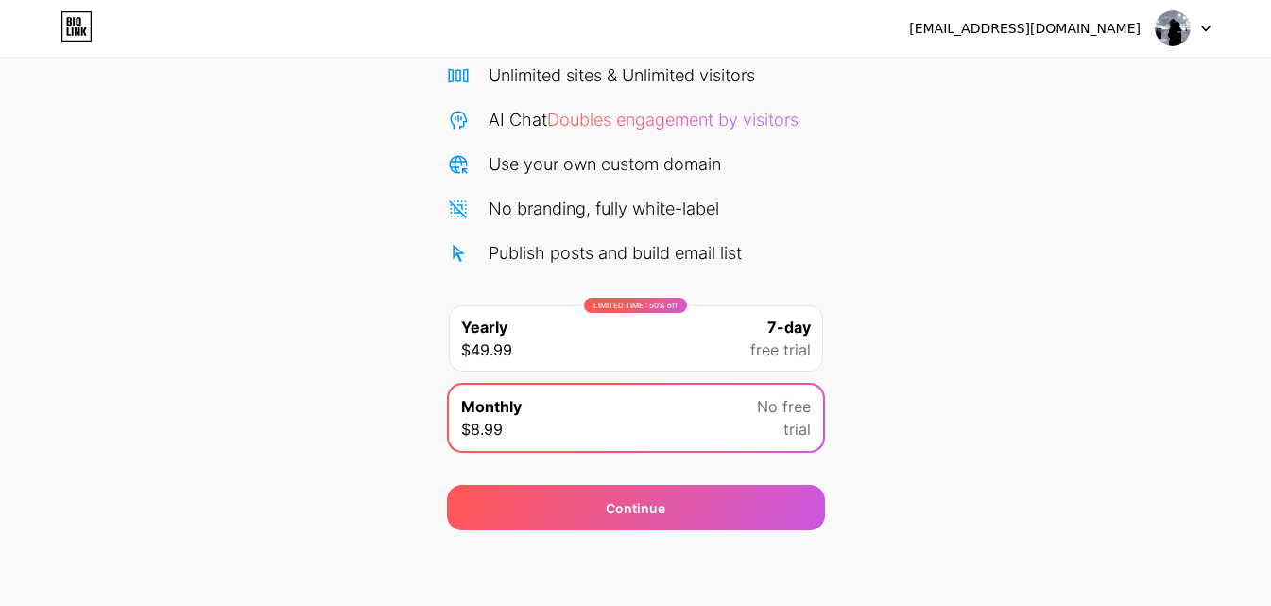
click at [791, 323] on span "7-day" at bounding box center [788, 327] width 43 height 23
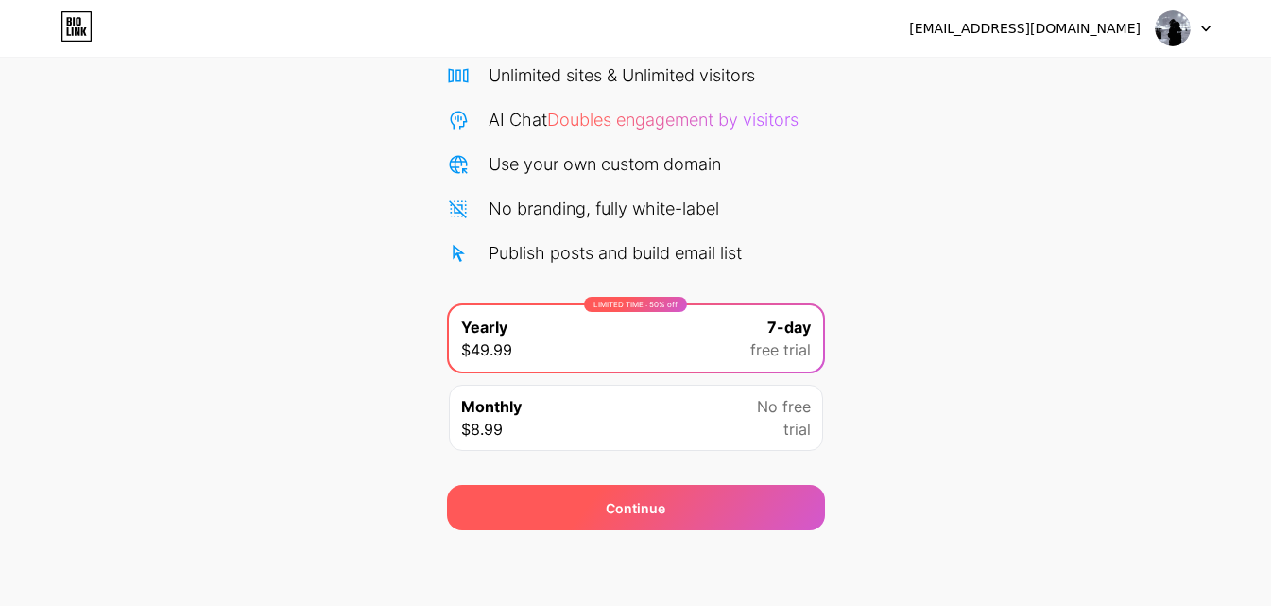
click at [658, 498] on span "Continue" at bounding box center [636, 508] width 60 height 20
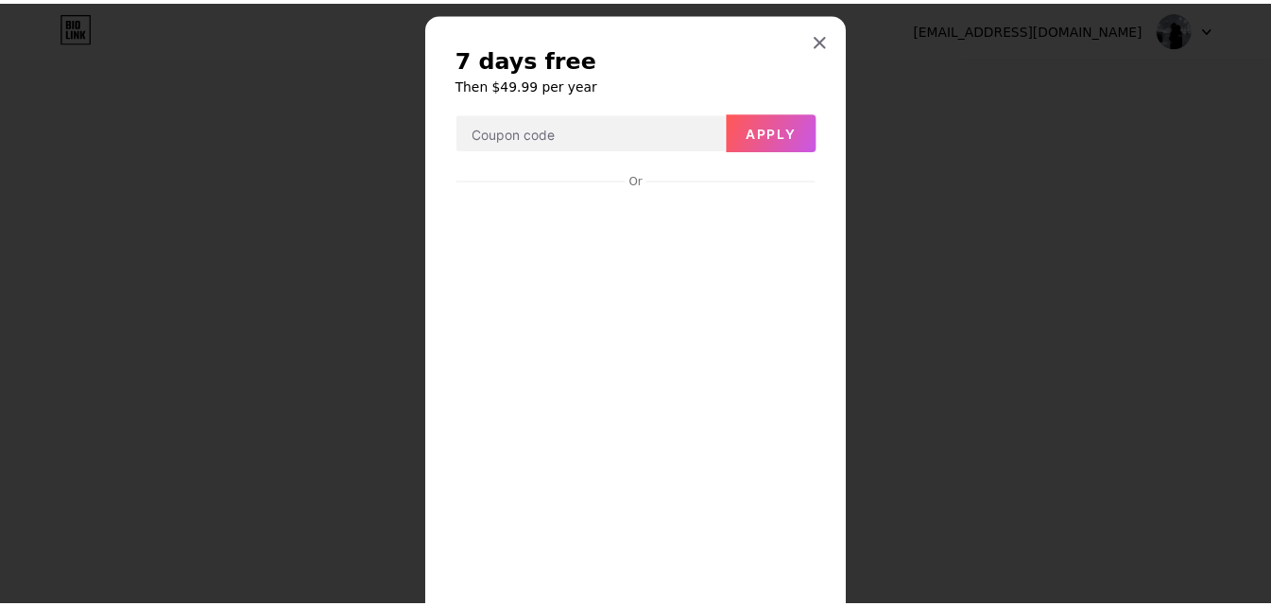
scroll to position [0, 0]
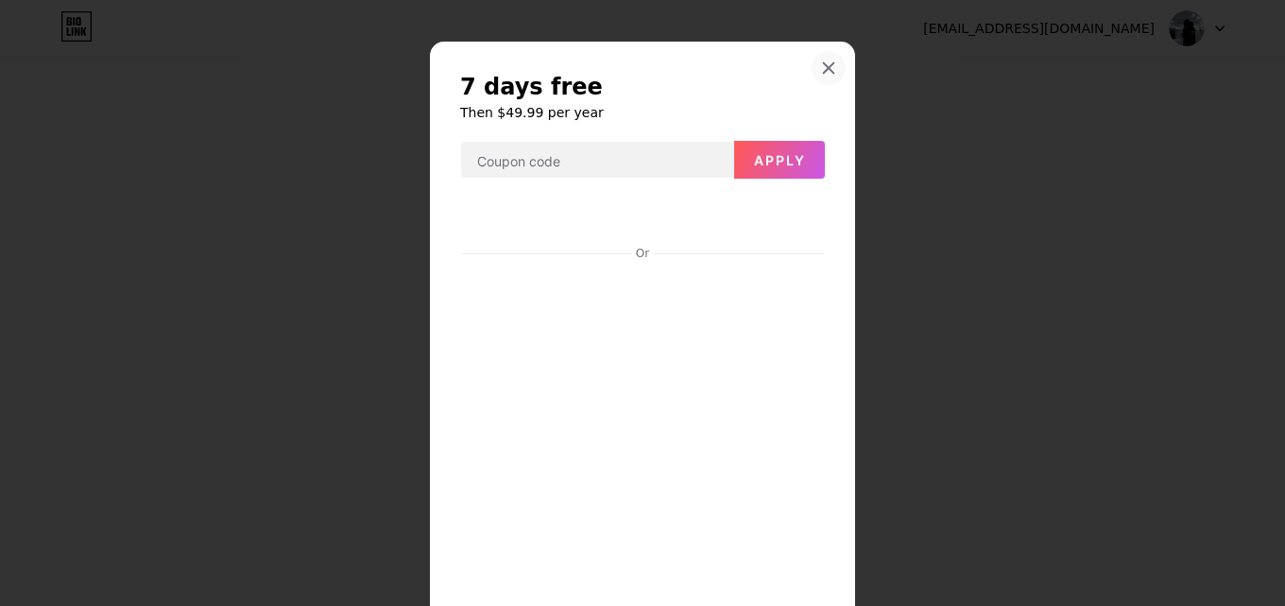
click at [821, 62] on icon at bounding box center [828, 67] width 15 height 15
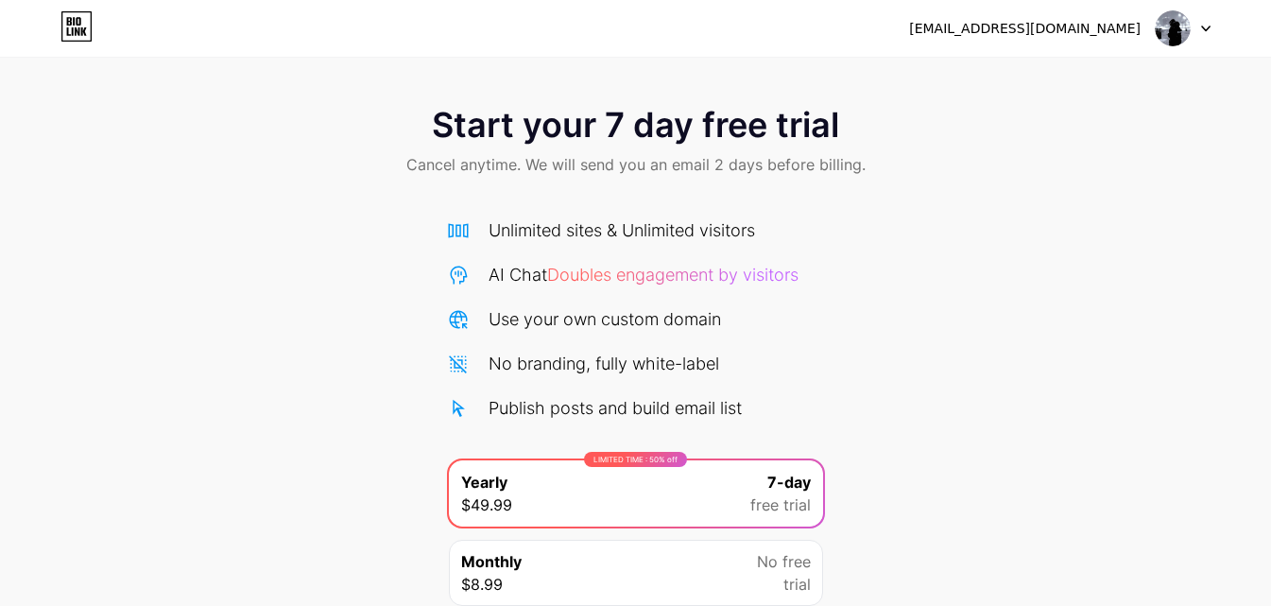
click at [1178, 40] on img at bounding box center [1173, 28] width 36 height 36
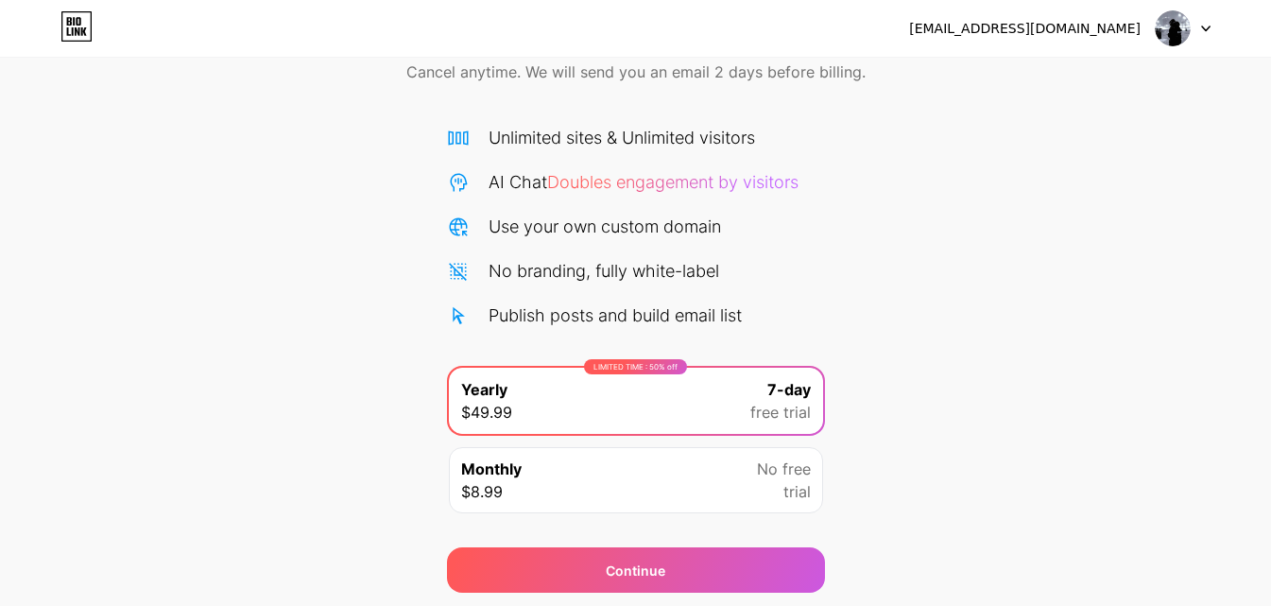
scroll to position [155, 0]
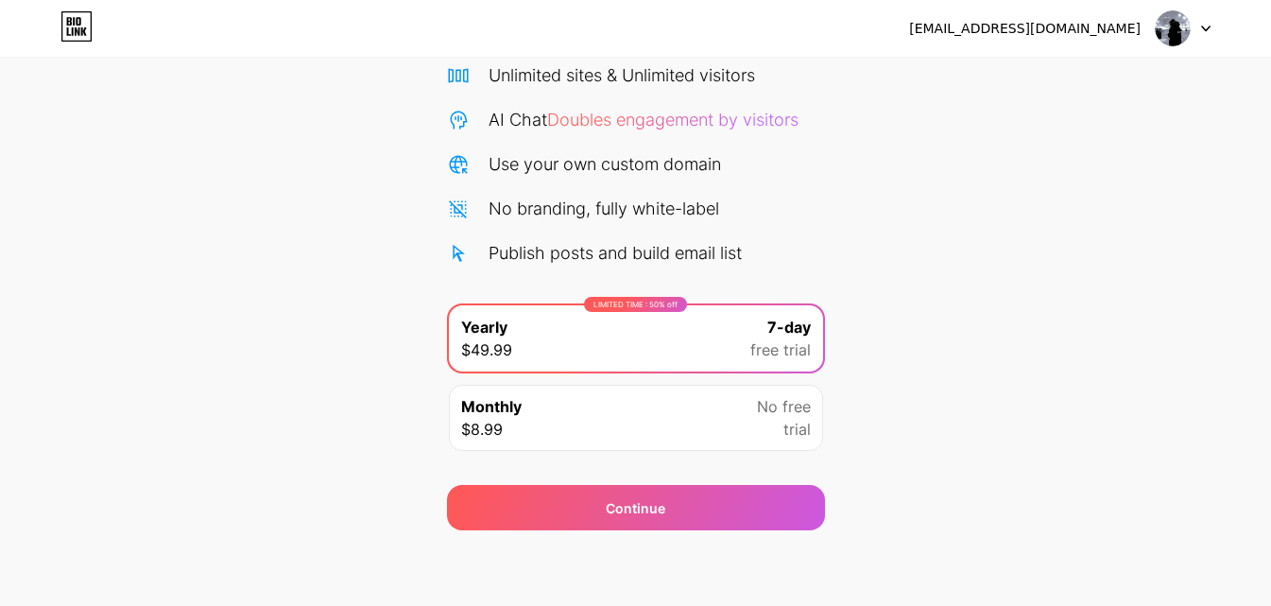
click at [71, 46] on div "[EMAIL_ADDRESS][DOMAIN_NAME] Logout" at bounding box center [635, 28] width 1271 height 57
click at [80, 35] on icon at bounding box center [76, 26] width 32 height 30
